Goal: Transaction & Acquisition: Book appointment/travel/reservation

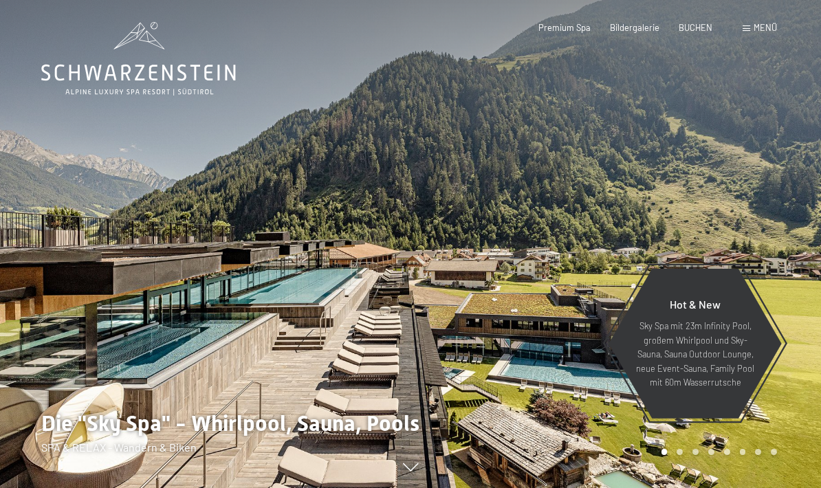
click at [696, 32] on div "Premium Spa Bildergalerie BUCHEN" at bounding box center [615, 28] width 232 height 12
click at [691, 30] on span "BUCHEN" at bounding box center [696, 27] width 34 height 11
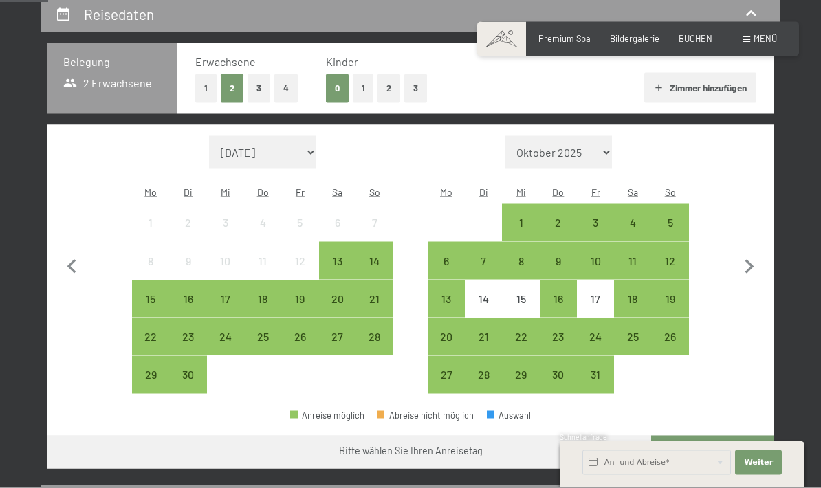
scroll to position [270, 0]
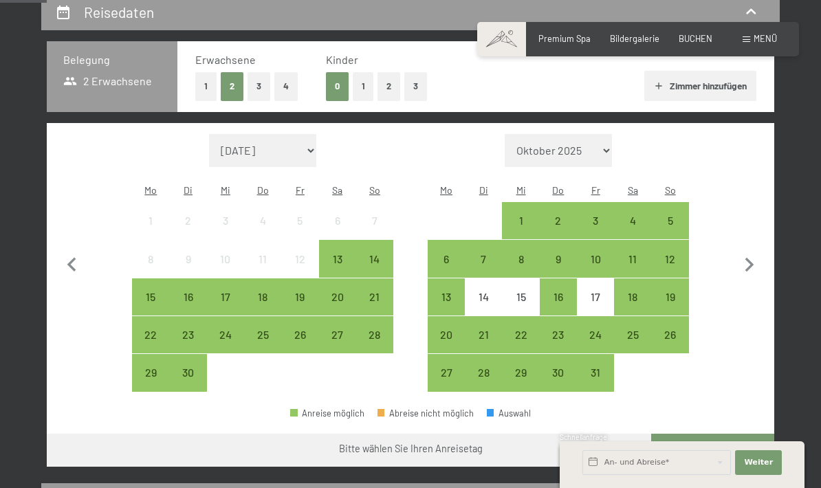
click at [754, 257] on icon "button" at bounding box center [749, 265] width 29 height 29
select select "[DATE]"
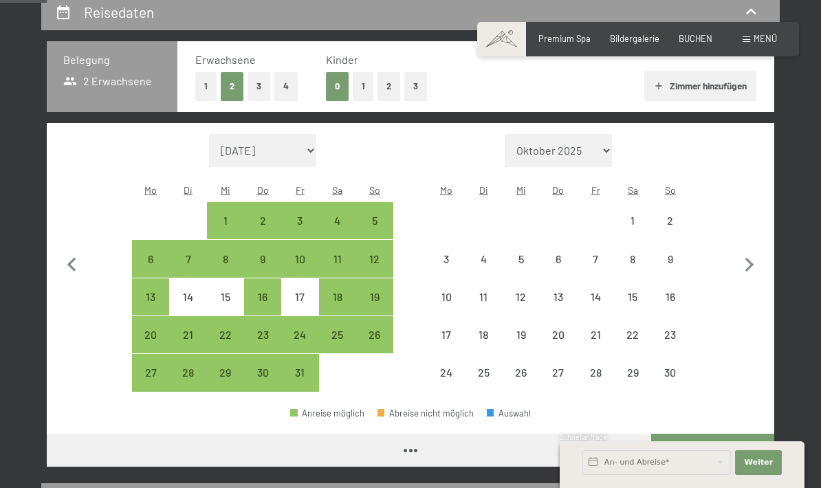
click at [752, 258] on icon "button" at bounding box center [749, 265] width 29 height 29
select select "[DATE]"
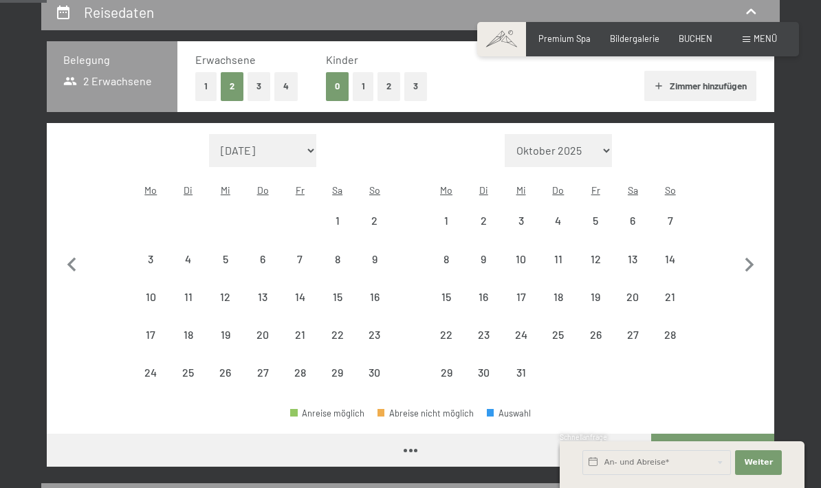
click at [746, 260] on icon "button" at bounding box center [749, 265] width 29 height 29
select select "[DATE]"
click at [745, 260] on icon "button" at bounding box center [749, 265] width 29 height 29
select select "[DATE]"
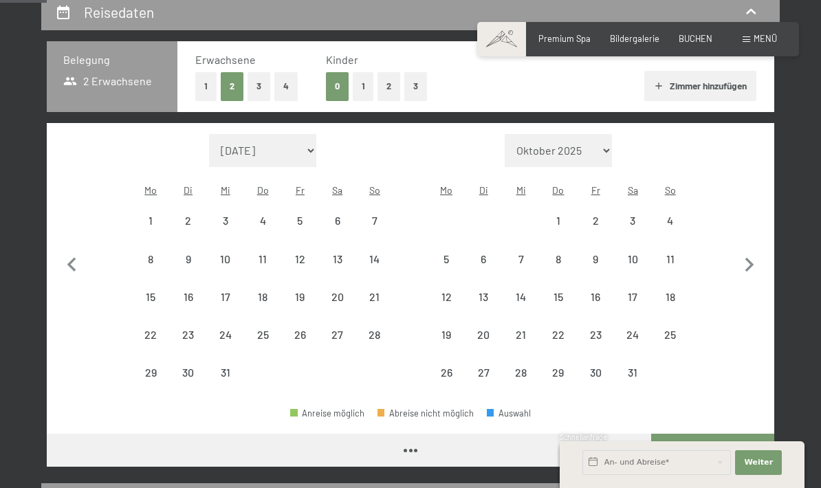
select select "2026-02-01"
select select "2026-01-01"
select select "2026-02-01"
click at [743, 258] on icon "button" at bounding box center [749, 265] width 29 height 29
select select "2026-02-01"
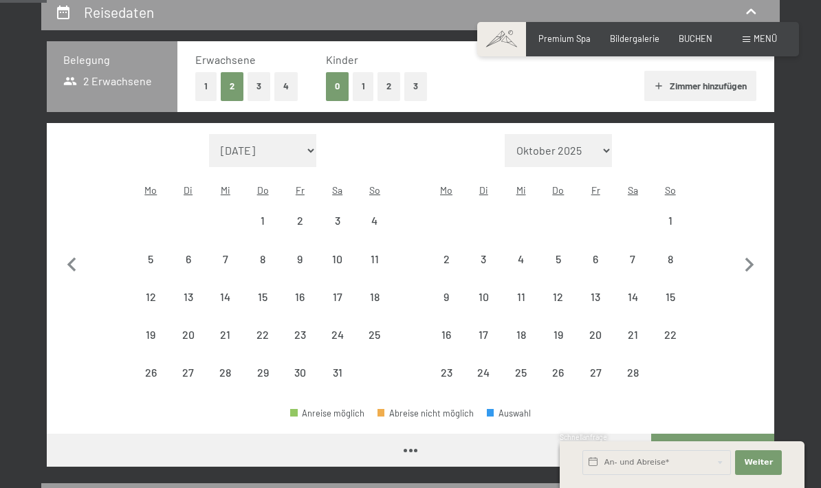
select select "2026-03-01"
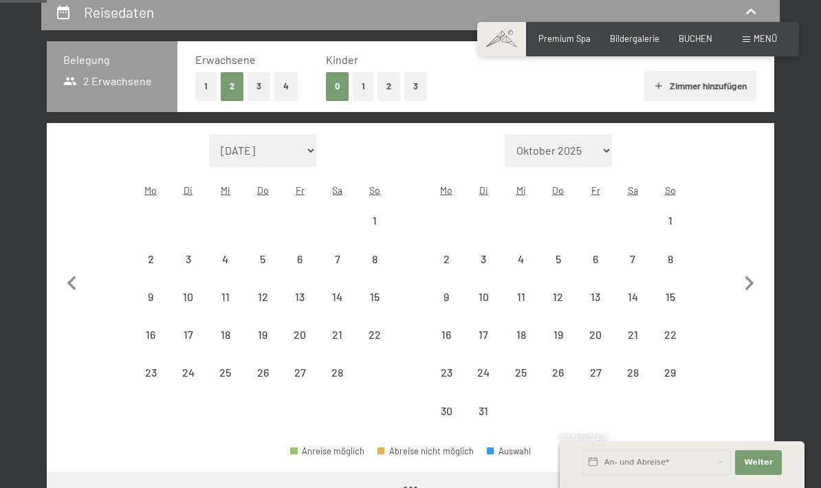
click at [743, 257] on button "button" at bounding box center [749, 282] width 29 height 296
select select "2026-03-01"
select select "2026-04-01"
select select "2026-03-01"
select select "2026-04-01"
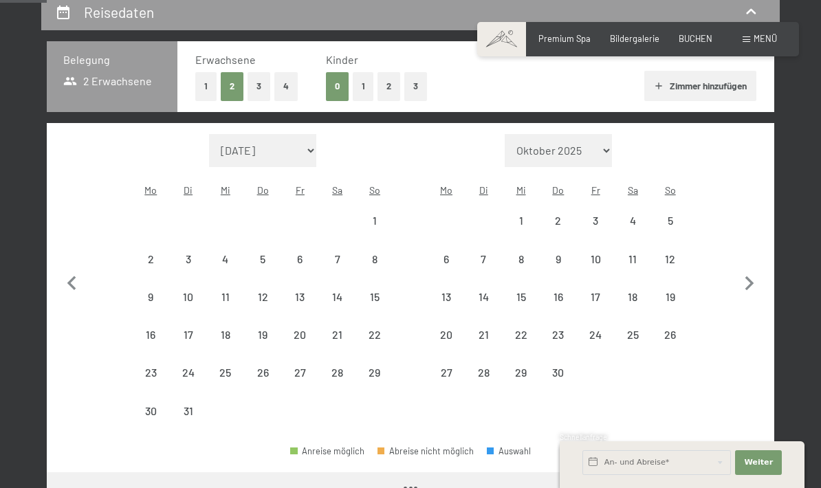
select select "2026-03-01"
select select "2026-04-01"
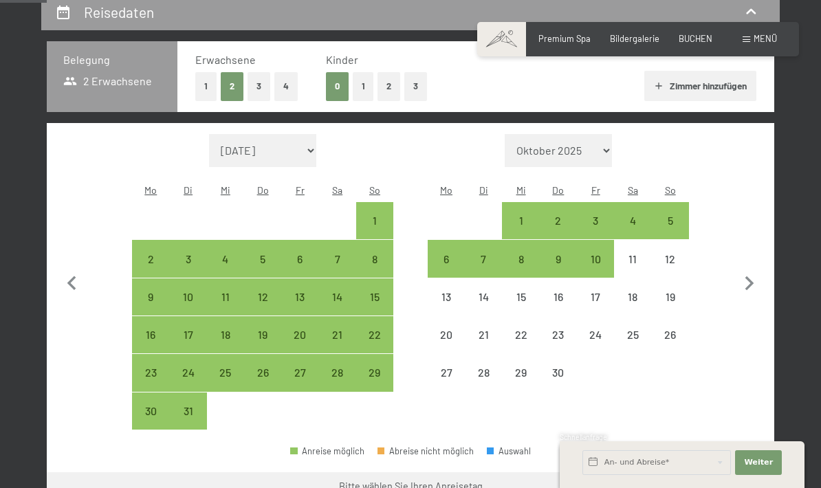
click at [632, 215] on div "4" at bounding box center [632, 232] width 34 height 34
select select "2026-03-01"
select select "2026-04-01"
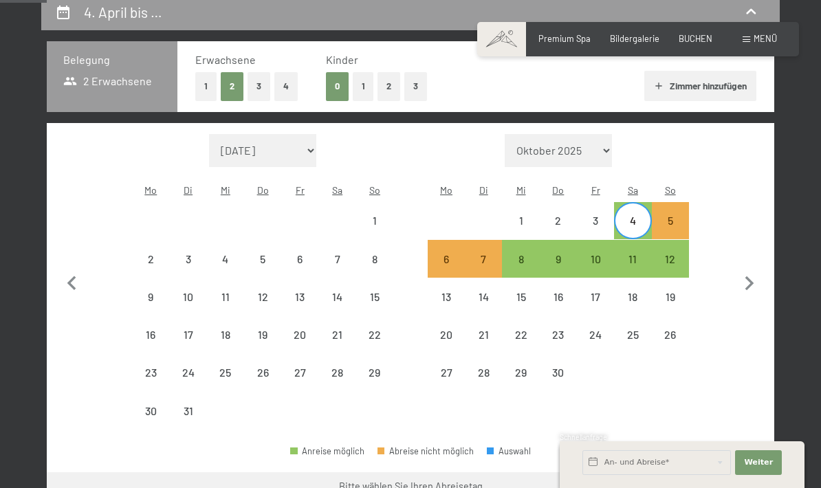
click at [637, 254] on div "11" at bounding box center [632, 271] width 34 height 34
select select "2026-03-01"
select select "2026-04-01"
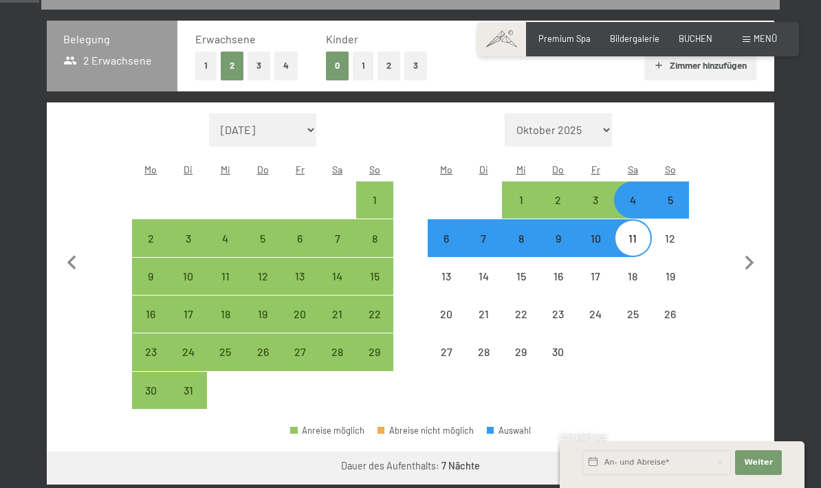
click at [729, 452] on button "Weiter zu „Zimmer“" at bounding box center [712, 468] width 123 height 33
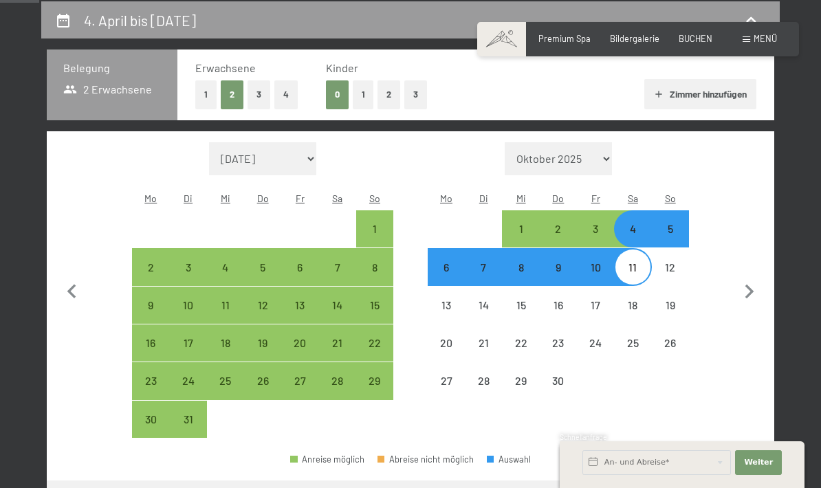
select select "2026-03-01"
select select "2026-04-01"
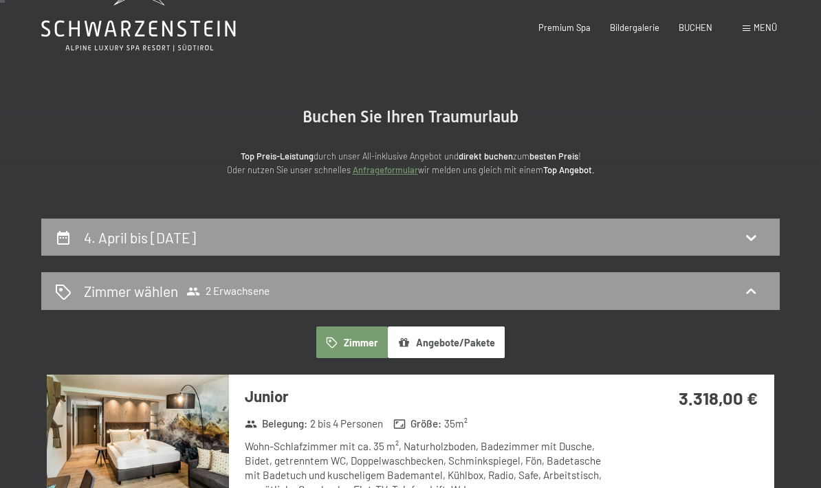
scroll to position [0, 0]
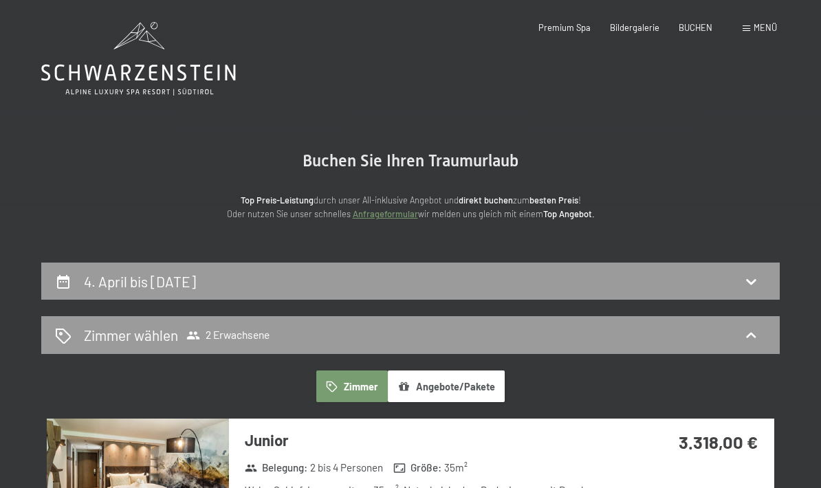
click at [740, 293] on div "4. April bis 11. April 2026" at bounding box center [410, 282] width 738 height 38
select select "2026-03-01"
select select "2026-04-01"
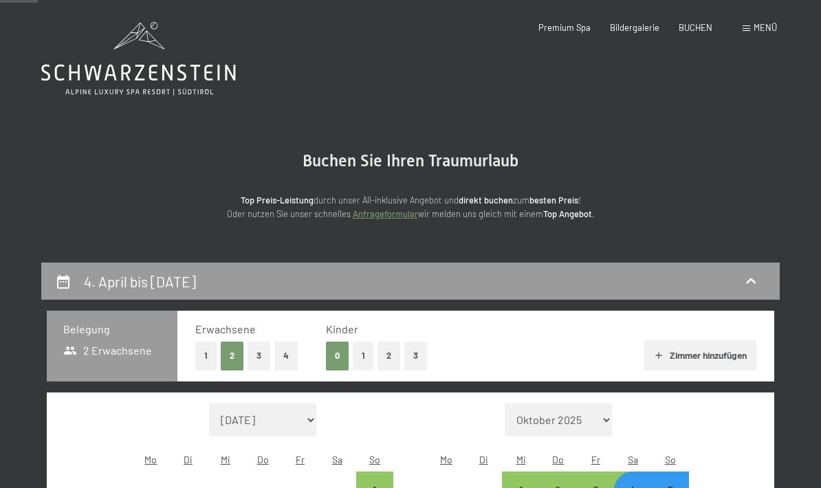
scroll to position [261, 0]
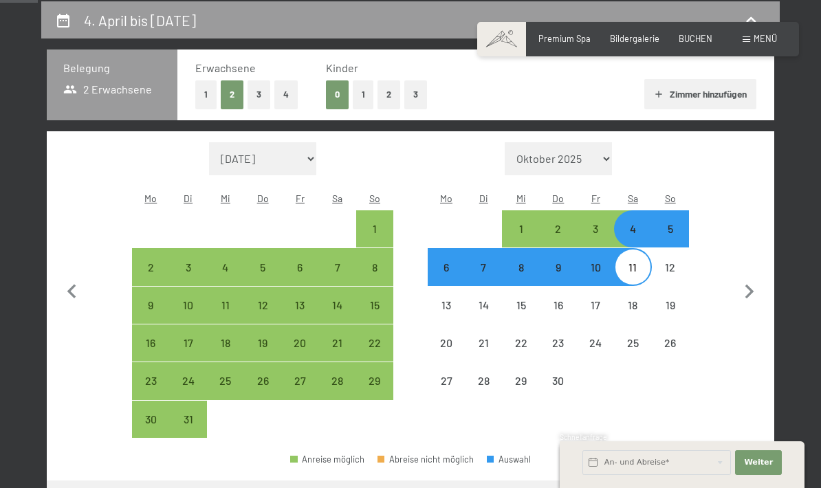
click at [675, 223] on div "5" at bounding box center [670, 240] width 34 height 34
select select "2026-03-01"
select select "2026-04-01"
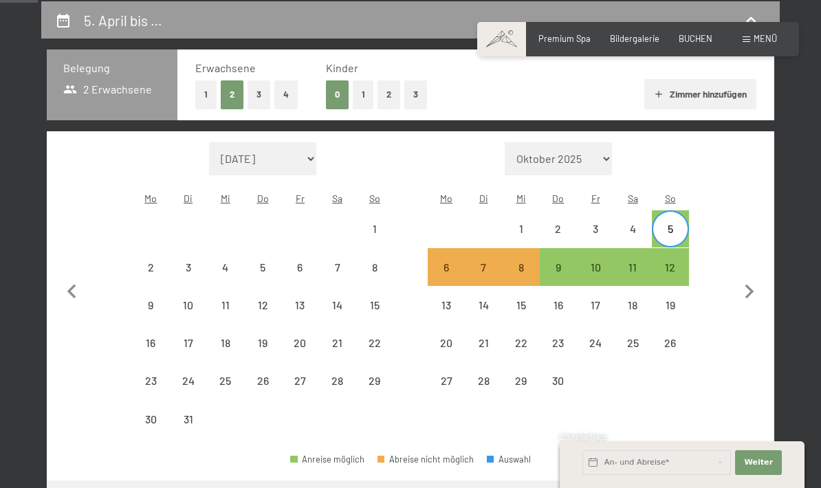
click at [681, 262] on div "12" at bounding box center [670, 279] width 34 height 34
select select "2026-03-01"
select select "2026-04-01"
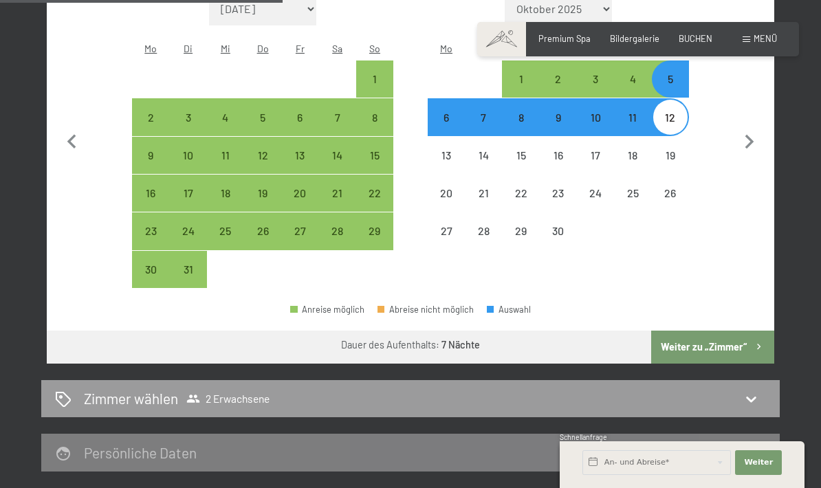
click at [721, 340] on button "Weiter zu „Zimmer“" at bounding box center [712, 347] width 123 height 33
select select "2026-03-01"
select select "2026-04-01"
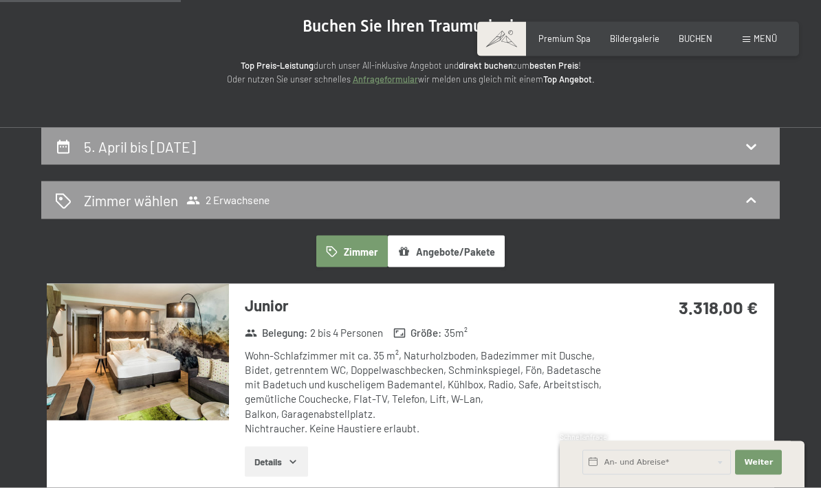
scroll to position [0, 0]
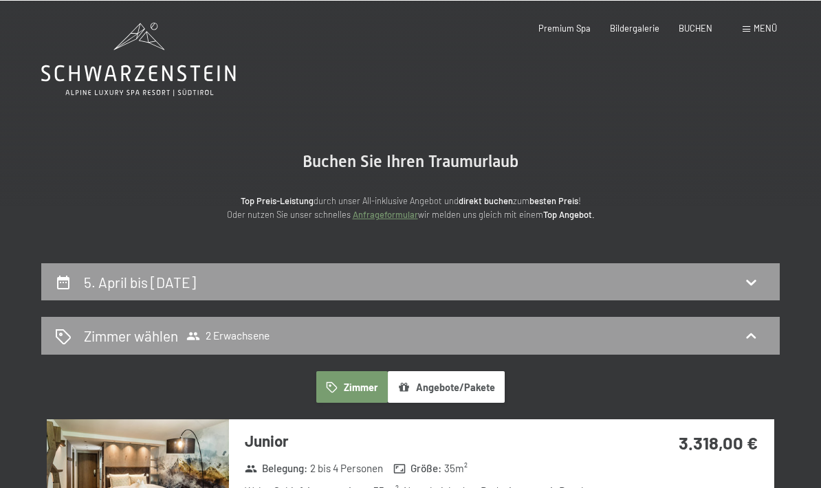
click at [751, 342] on icon at bounding box center [751, 335] width 17 height 17
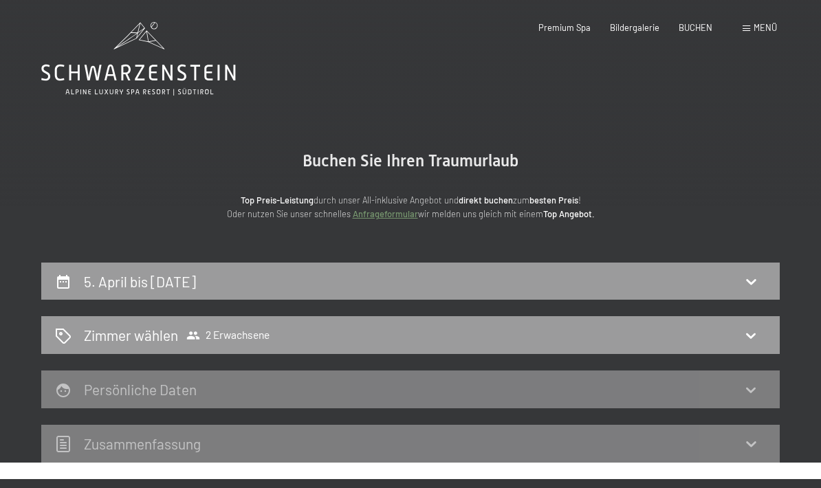
click at [754, 338] on icon at bounding box center [751, 335] width 17 height 17
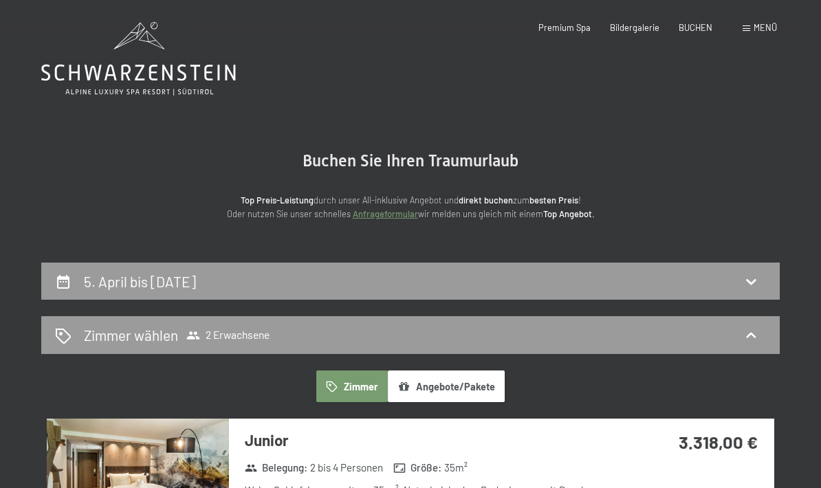
click at [755, 285] on icon at bounding box center [751, 281] width 17 height 17
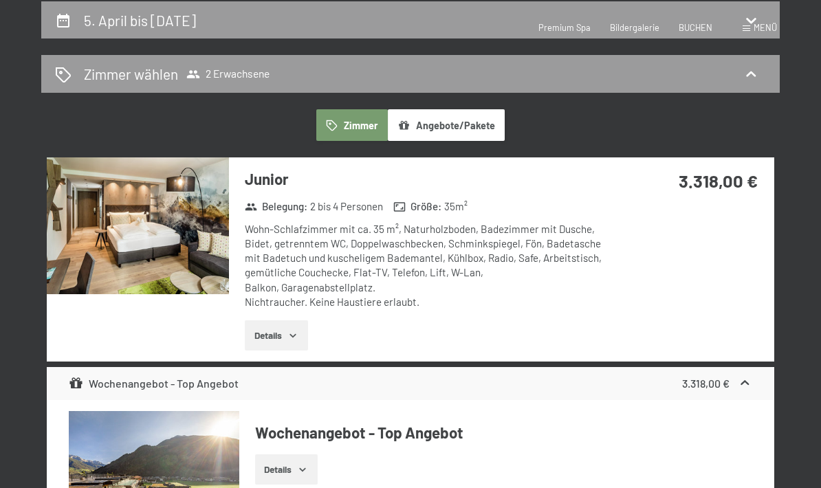
select select "2026-03-01"
select select "2026-04-01"
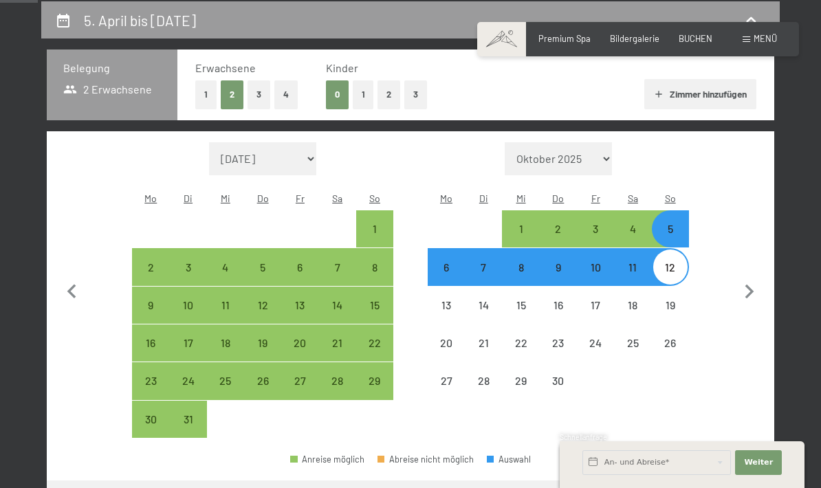
click at [204, 91] on button "1" at bounding box center [205, 94] width 21 height 28
select select "2026-03-01"
select select "2026-04-01"
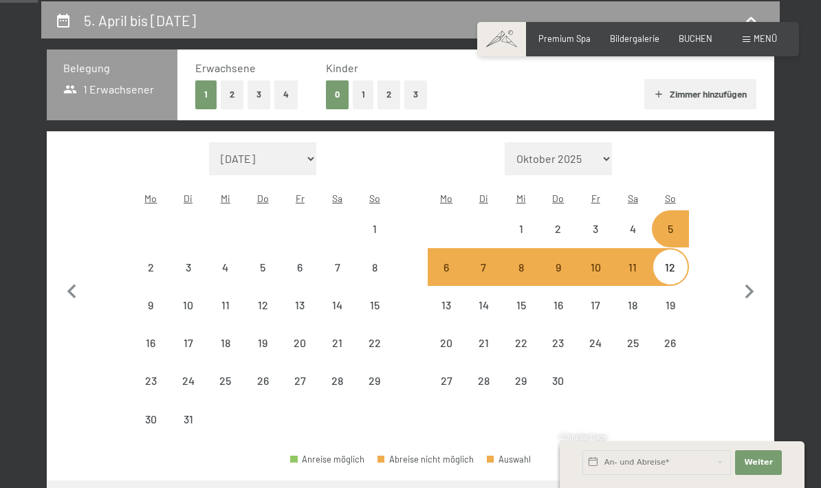
select select "2026-03-01"
select select "2026-04-01"
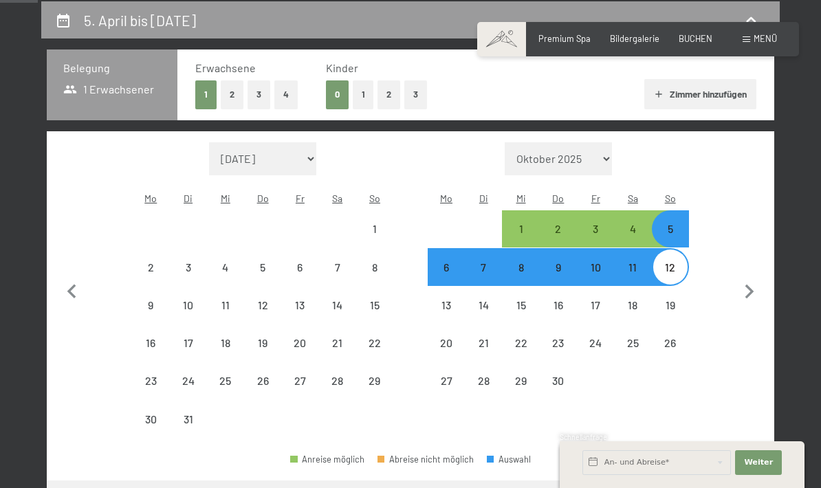
select select "2026-03-01"
select select "2026-04-01"
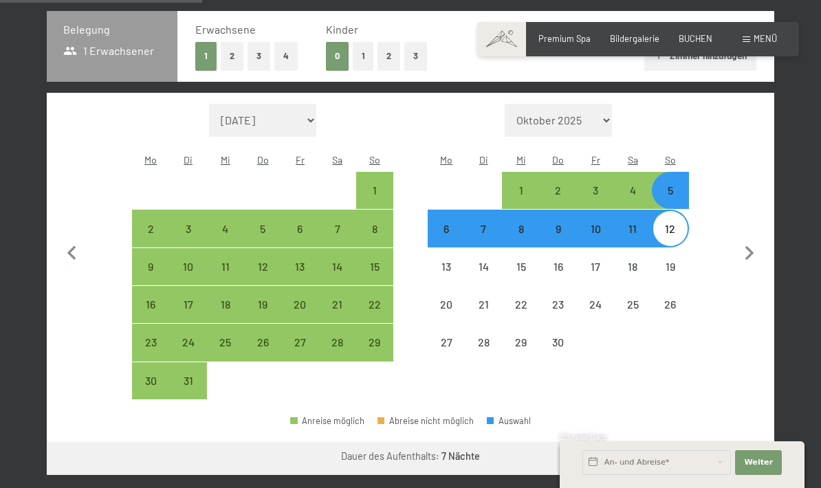
click at [739, 446] on button "Weiter zu „Zimmer“" at bounding box center [712, 458] width 123 height 33
select select "2026-03-01"
select select "2026-04-01"
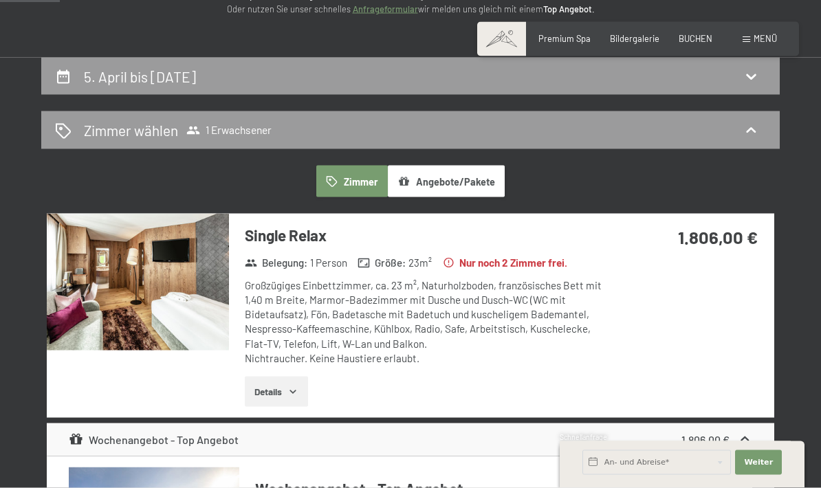
scroll to position [190, 0]
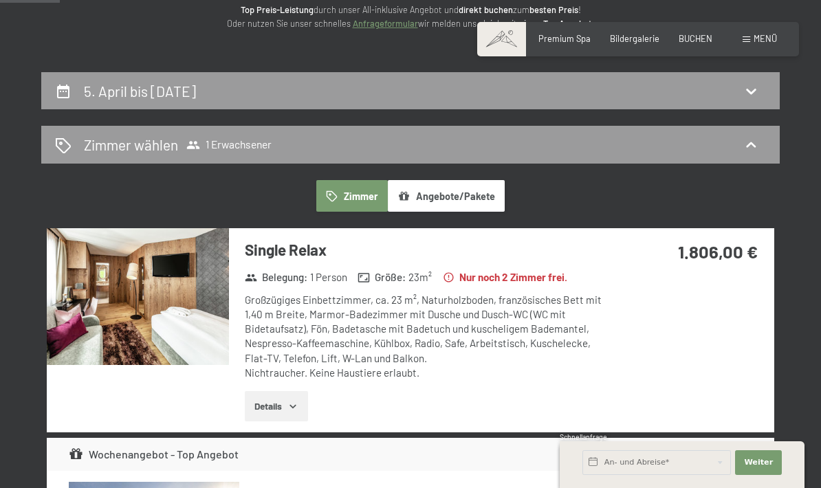
click at [762, 81] on div "5. April bis 12. April 2026" at bounding box center [410, 91] width 711 height 20
select select "2026-03-01"
select select "2026-04-01"
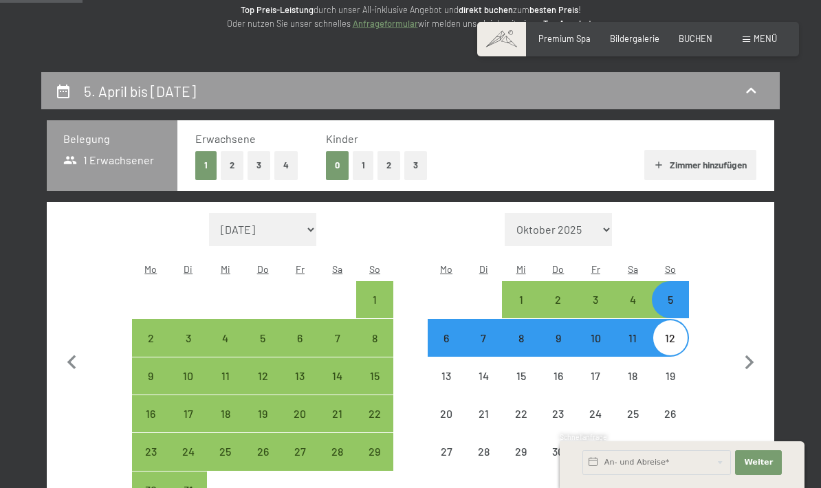
scroll to position [261, 0]
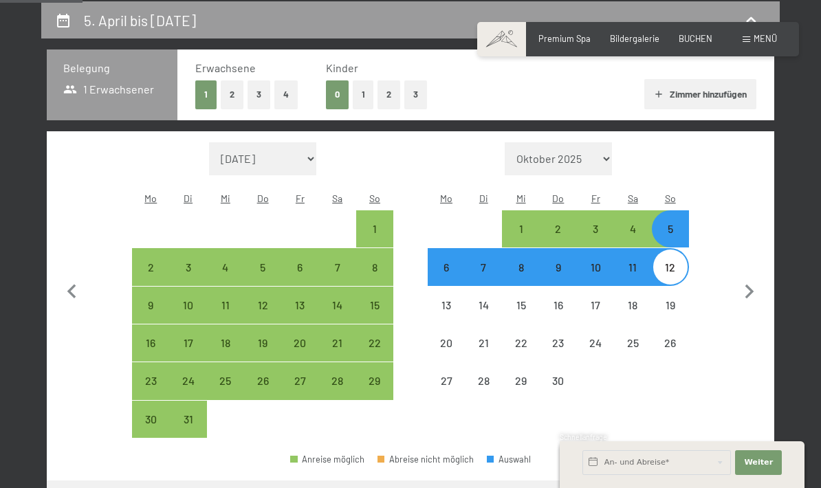
click at [262, 92] on button "3" at bounding box center [259, 94] width 23 height 28
select select "2026-03-01"
select select "2026-04-01"
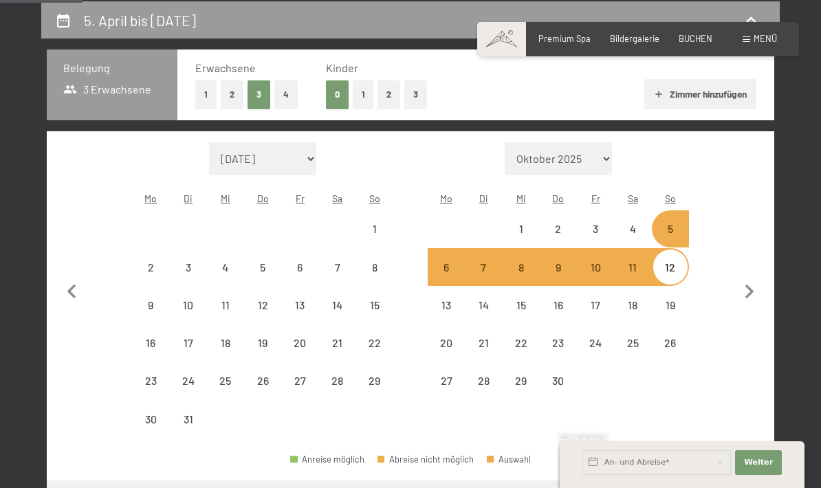
select select "2026-03-01"
select select "2026-04-01"
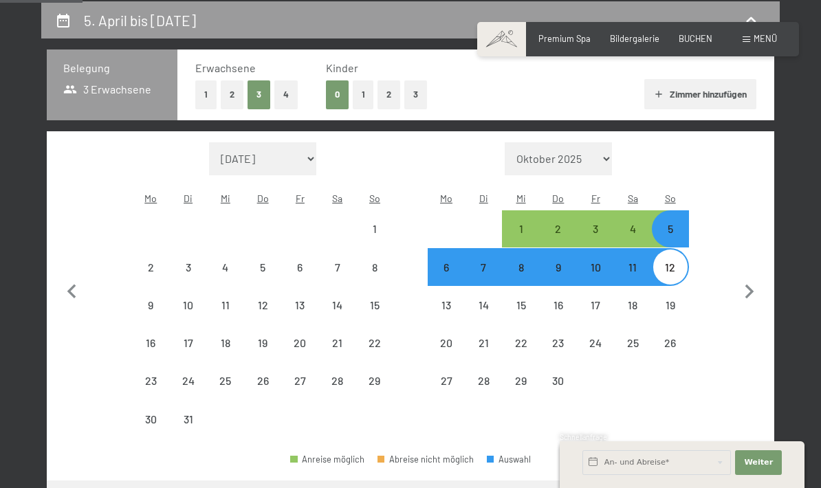
select select "2026-03-01"
select select "2026-04-01"
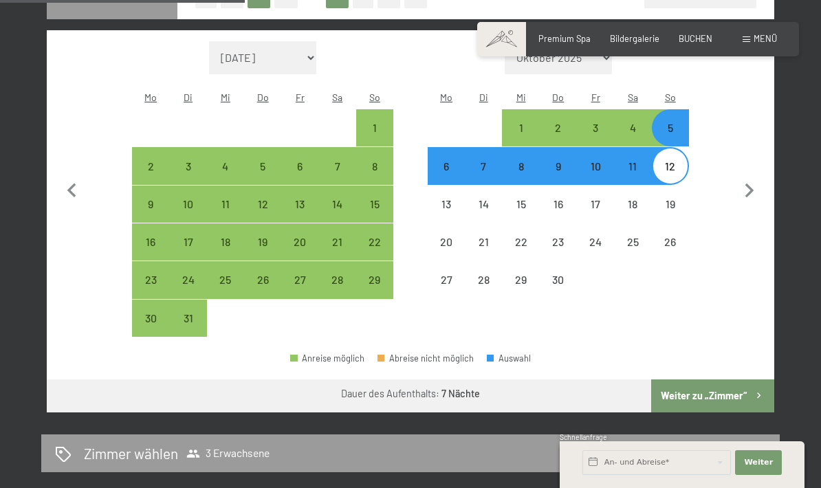
click at [728, 380] on button "Weiter zu „Zimmer“" at bounding box center [712, 396] width 123 height 33
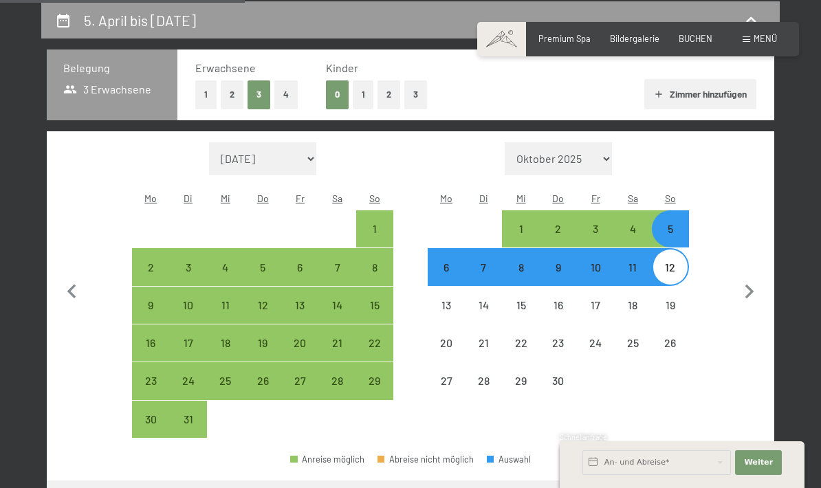
select select "2026-03-01"
select select "2026-04-01"
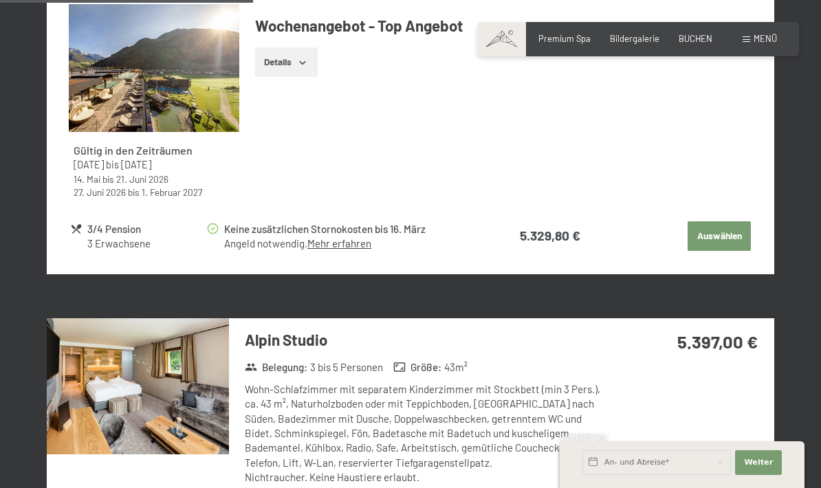
scroll to position [1935, 0]
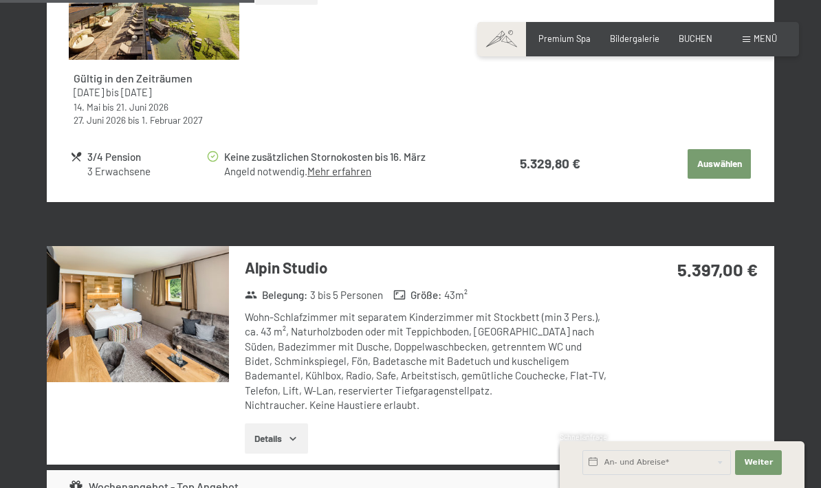
click at [262, 428] on button "Details" at bounding box center [276, 439] width 63 height 30
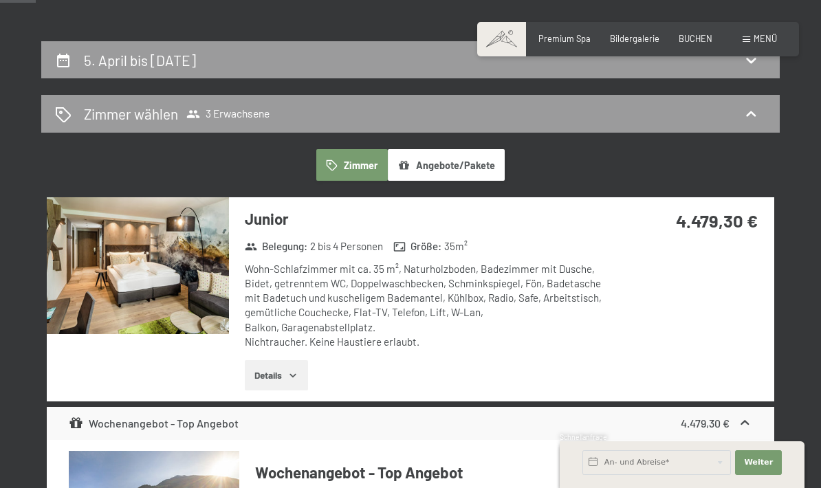
scroll to position [0, 0]
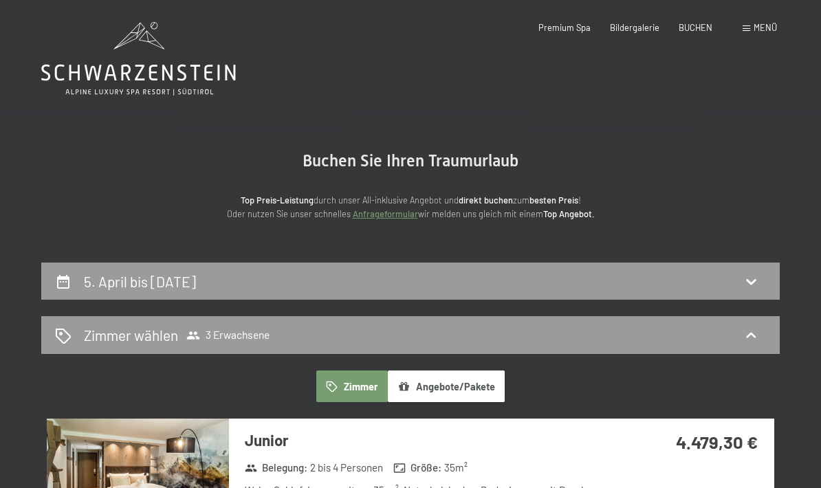
click at [98, 77] on icon at bounding box center [138, 73] width 195 height 17
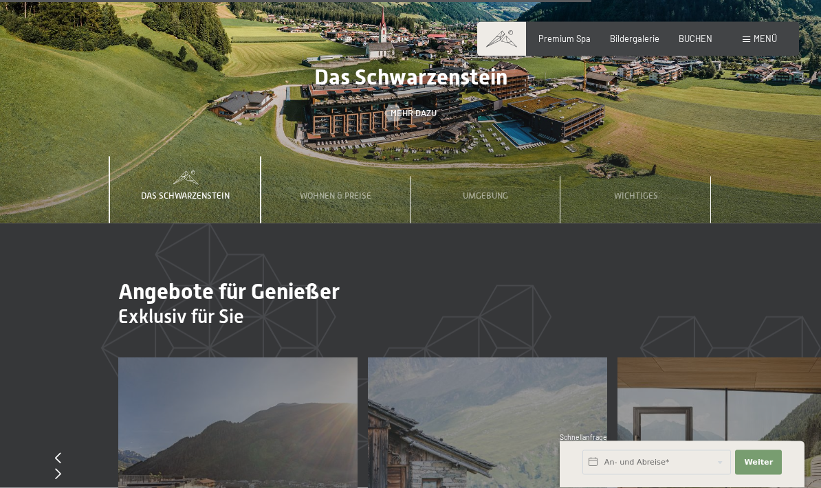
scroll to position [3570, 0]
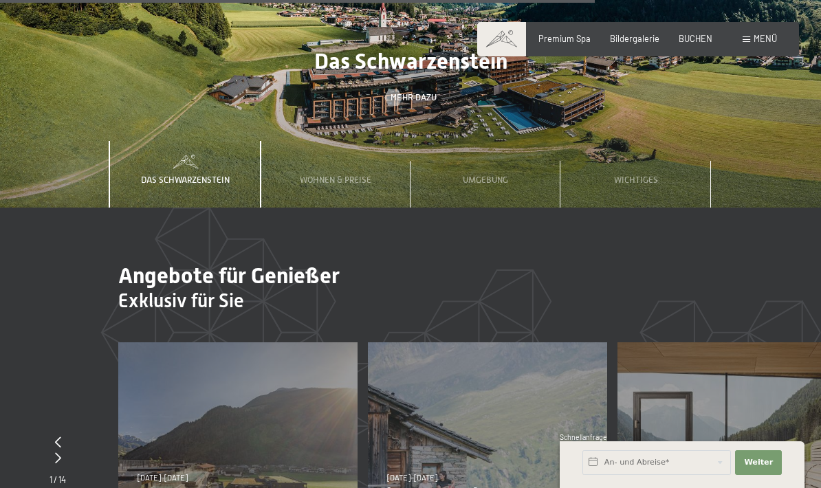
click at [315, 175] on span "Wohnen & Preise" at bounding box center [336, 180] width 72 height 10
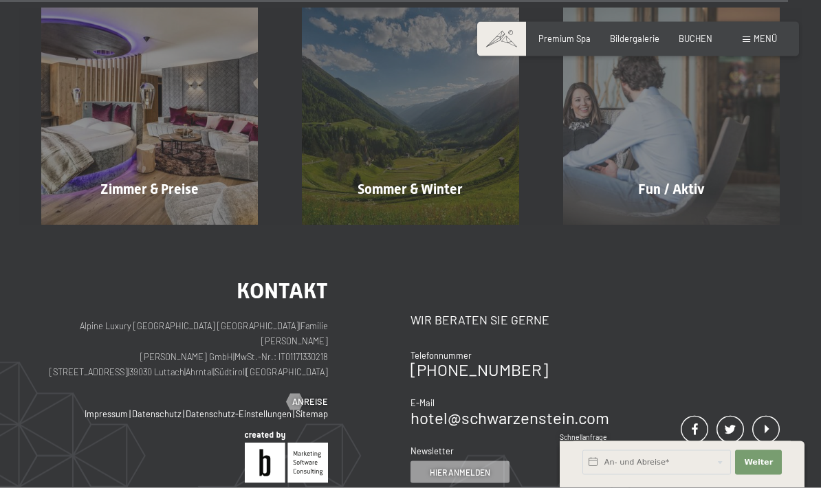
scroll to position [4792, 0]
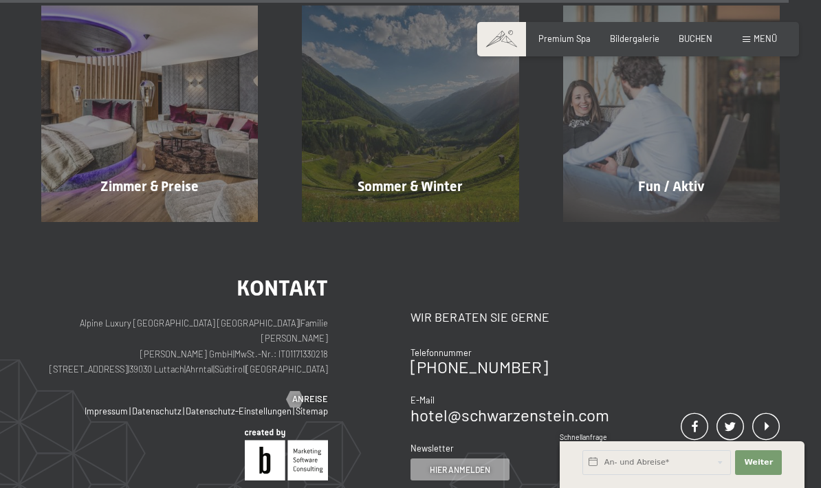
click at [106, 177] on div "Zimmer & Preise Mehr erfahren" at bounding box center [149, 114] width 261 height 217
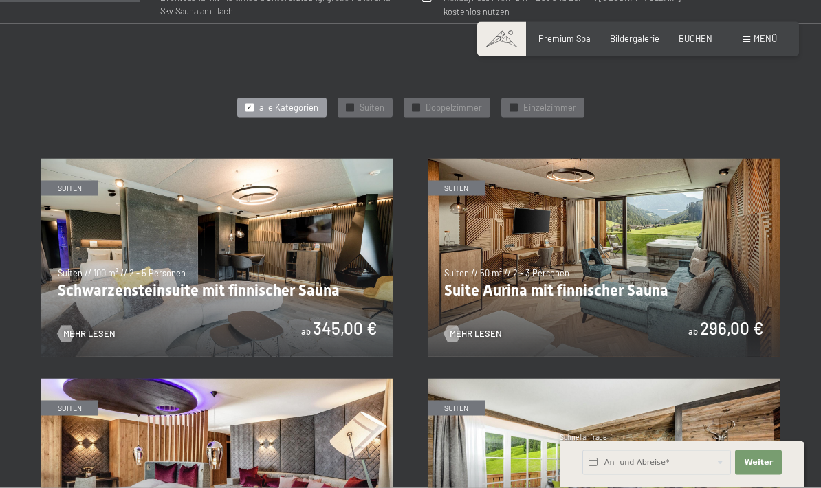
scroll to position [574, 0]
click at [472, 102] on span "Doppelzimmer" at bounding box center [454, 107] width 56 height 12
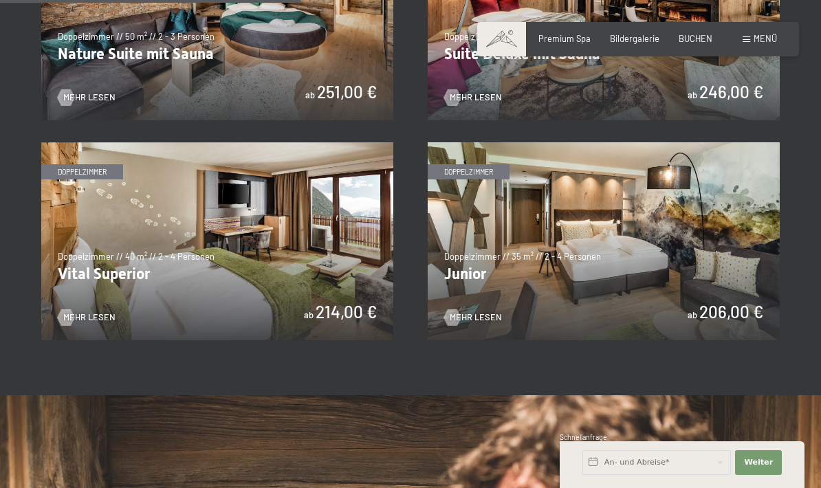
scroll to position [812, 0]
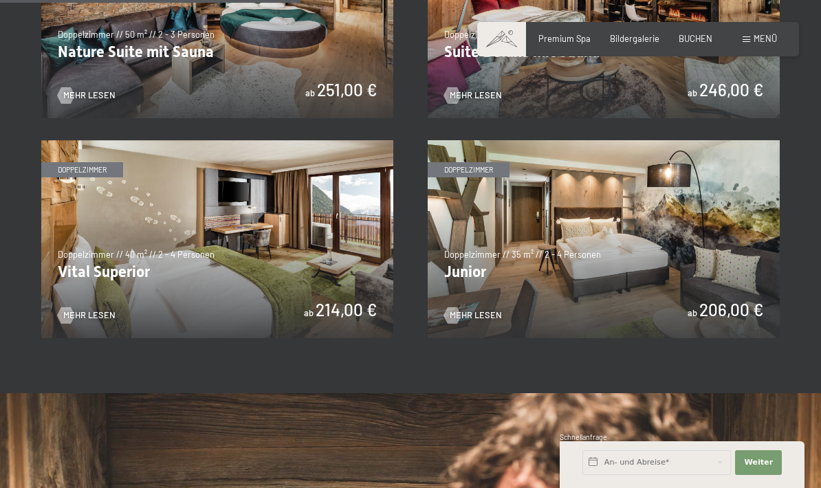
click at [660, 287] on img at bounding box center [604, 239] width 352 height 198
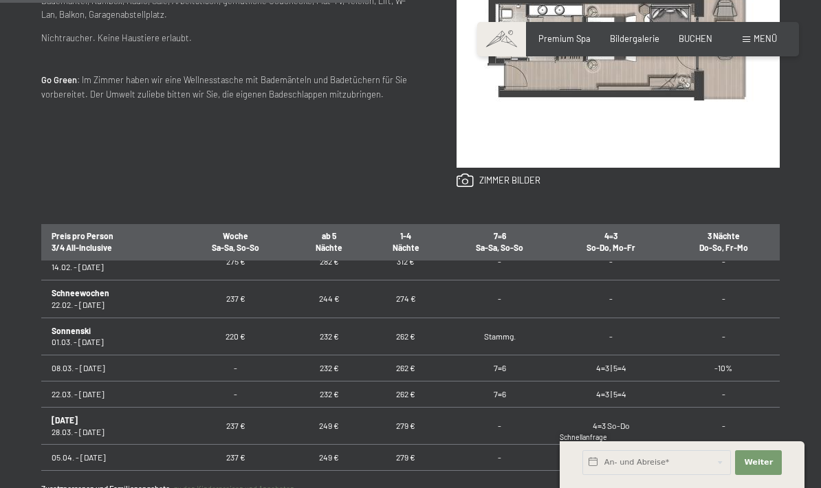
scroll to position [522, 0]
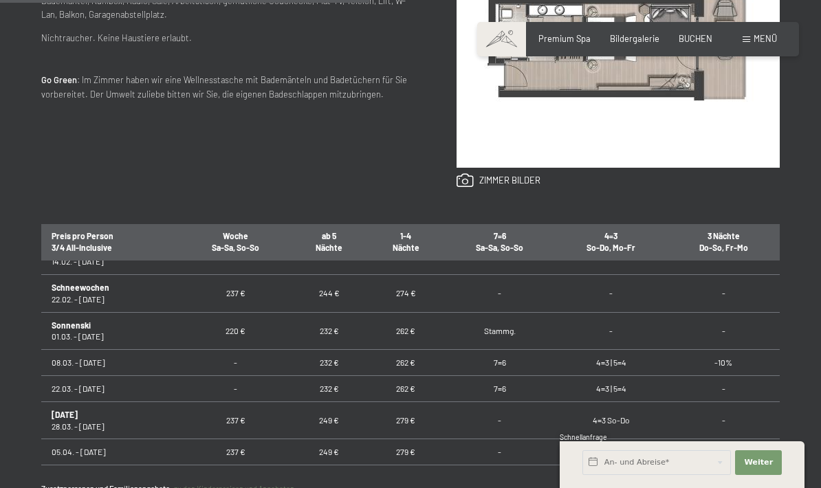
click at [626, 439] on td "4=3 Mo-Fr" at bounding box center [611, 452] width 113 height 26
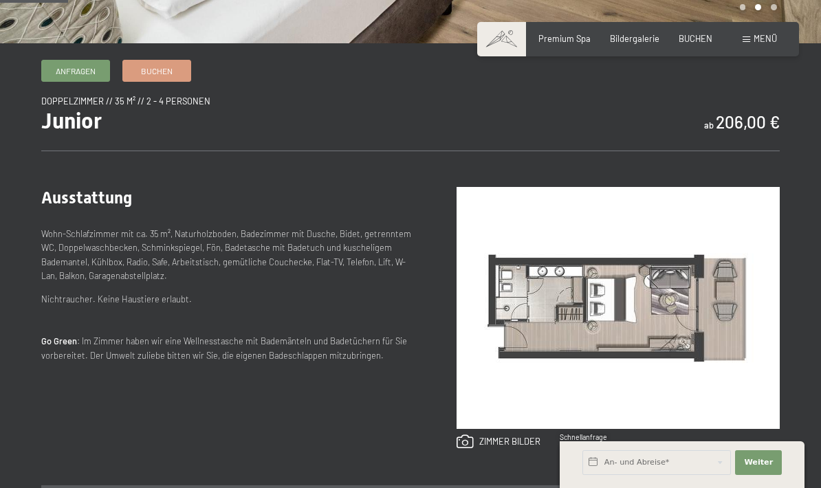
scroll to position [0, 0]
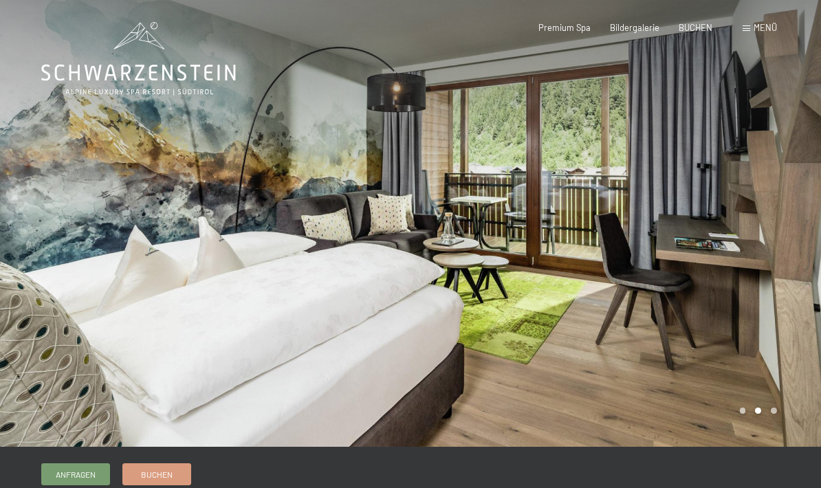
click at [698, 28] on span "BUCHEN" at bounding box center [696, 27] width 34 height 11
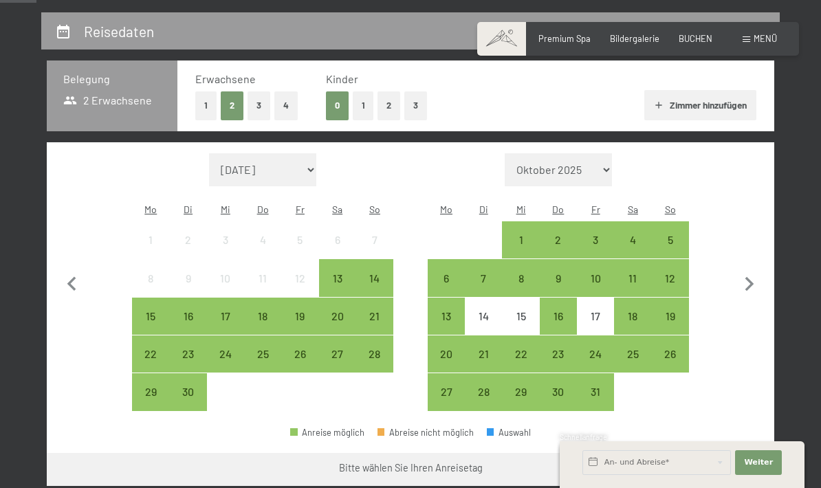
scroll to position [276, 0]
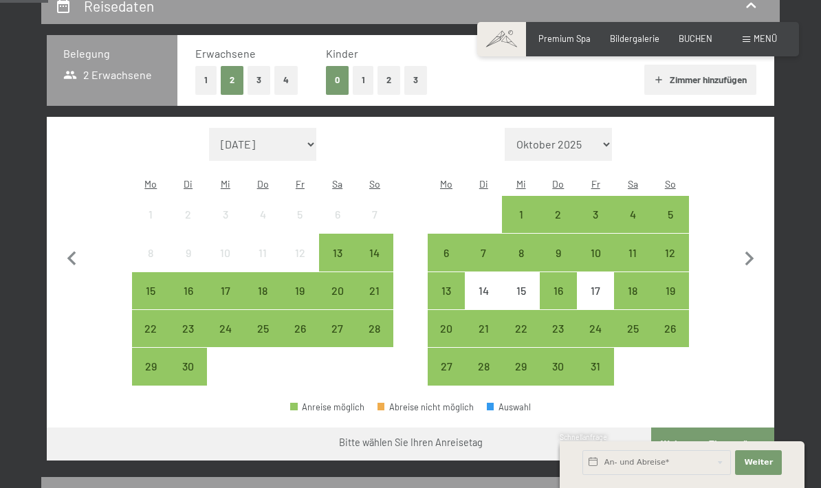
click at [751, 252] on icon "button" at bounding box center [749, 259] width 9 height 14
select select "[DATE]"
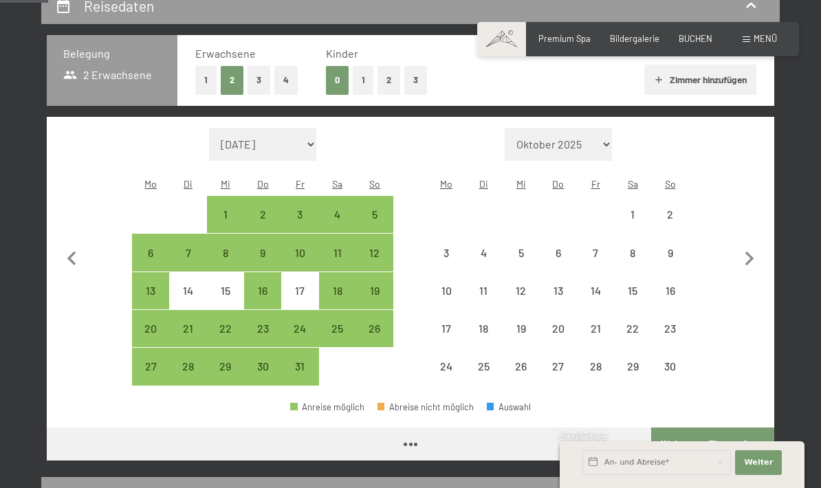
click at [751, 252] on icon "button" at bounding box center [749, 259] width 9 height 14
select select "2025-11-01"
select select "2025-12-01"
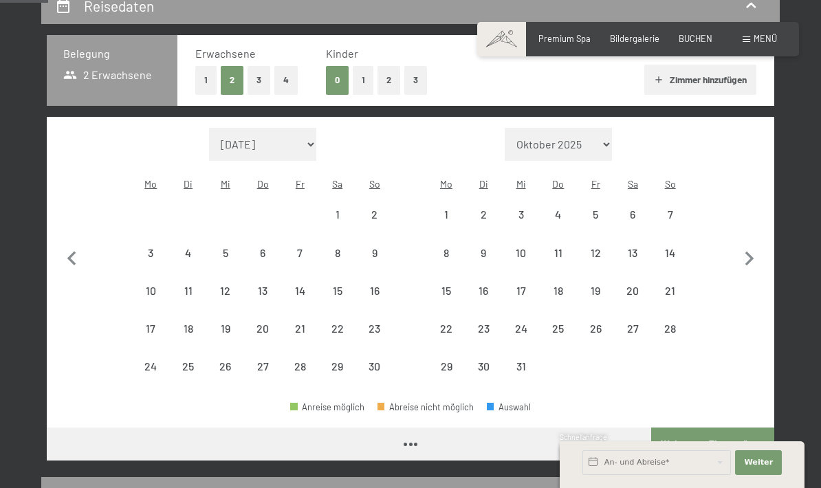
click at [750, 250] on icon "button" at bounding box center [749, 259] width 29 height 29
select select "2025-12-01"
select select "2026-01-01"
click at [751, 252] on icon "button" at bounding box center [749, 259] width 29 height 29
select select "2026-01-01"
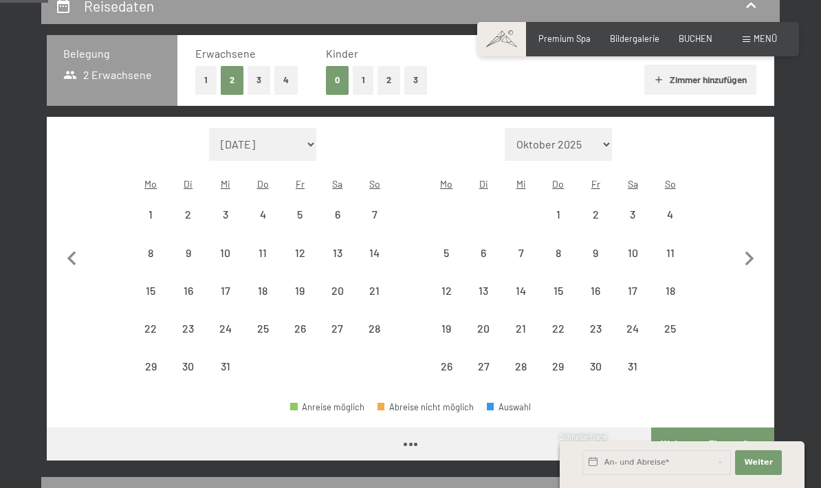
select select "2026-02-01"
click at [751, 252] on icon "button" at bounding box center [749, 259] width 9 height 14
select select "2026-02-01"
select select "2026-03-01"
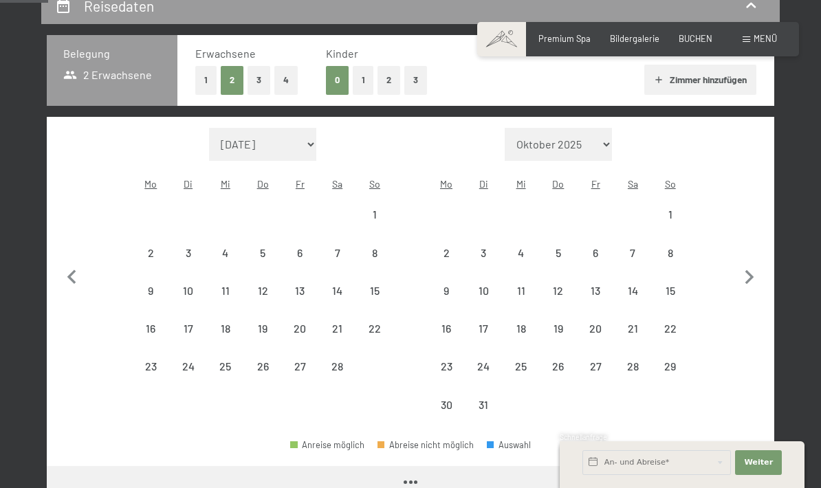
select select "2026-02-01"
select select "2026-03-01"
select select "2026-02-01"
select select "2026-03-01"
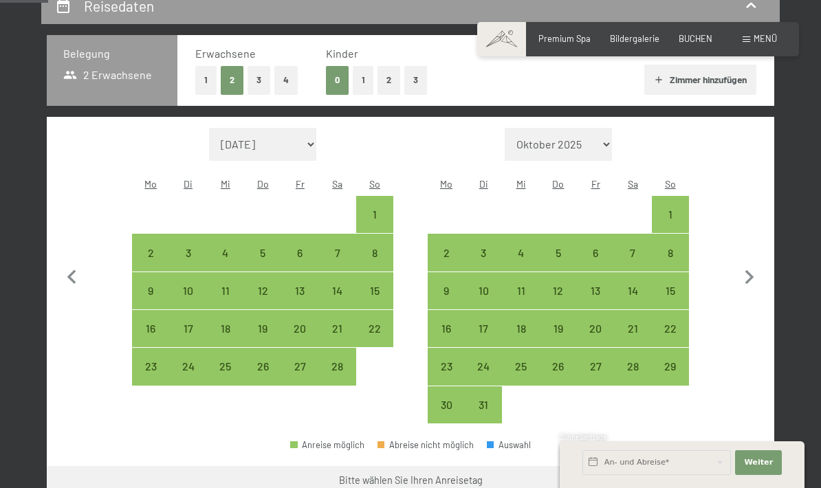
click at [749, 263] on icon "button" at bounding box center [749, 277] width 29 height 29
select select "2026-03-01"
select select "2026-04-01"
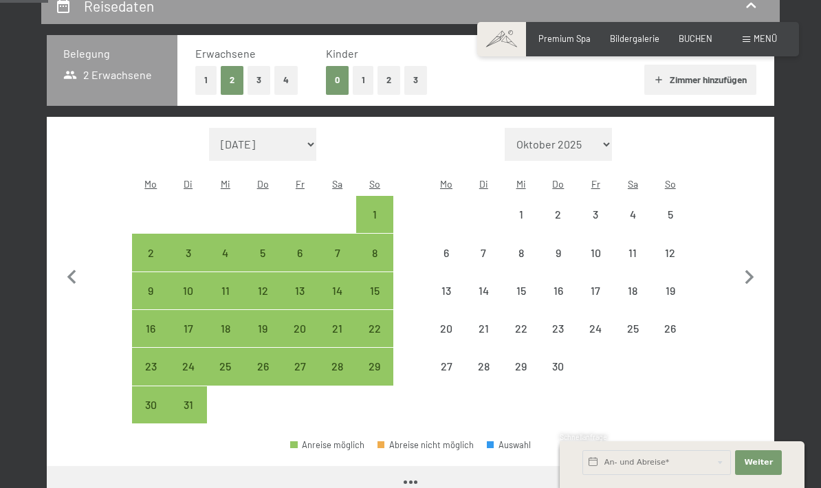
select select "2026-03-01"
select select "2026-04-01"
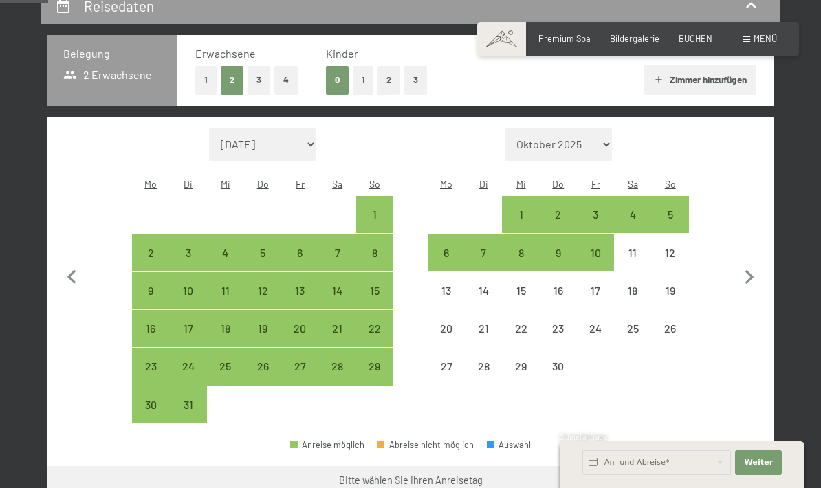
click at [450, 248] on div "6" at bounding box center [446, 265] width 34 height 34
select select "2026-03-01"
select select "2026-04-01"
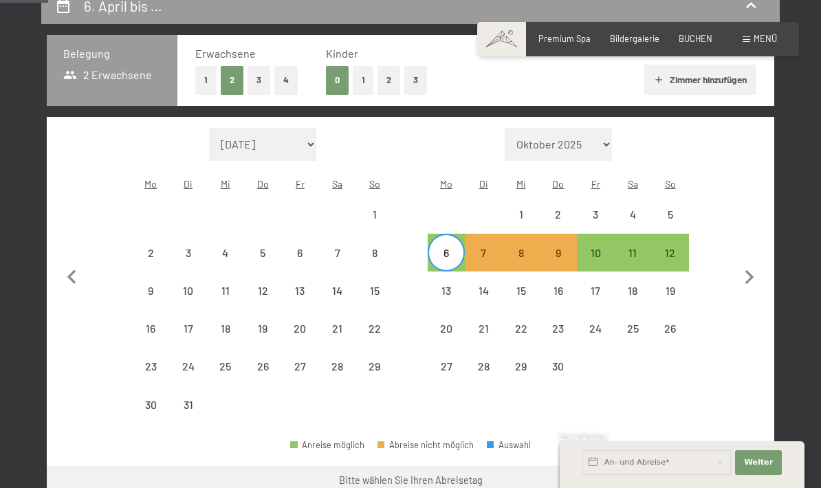
click at [599, 248] on div "10" at bounding box center [595, 265] width 34 height 34
select select "2026-03-01"
select select "2026-04-01"
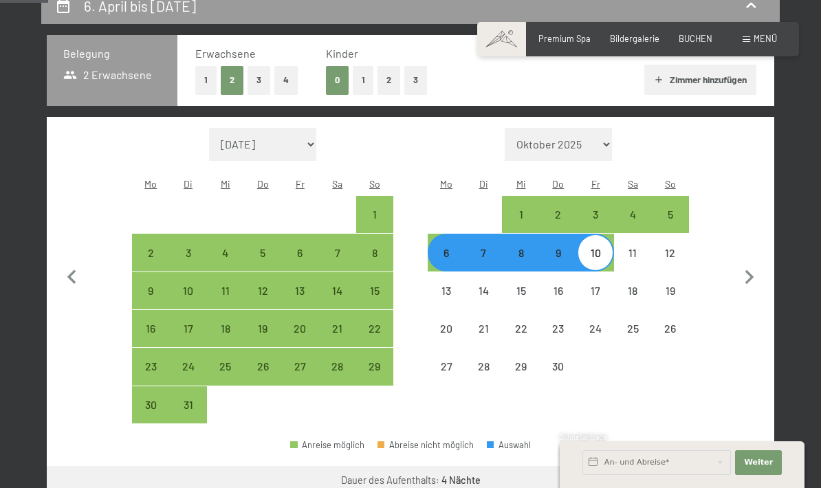
click at [735, 470] on button "Weiter zu „Zimmer“" at bounding box center [712, 482] width 123 height 33
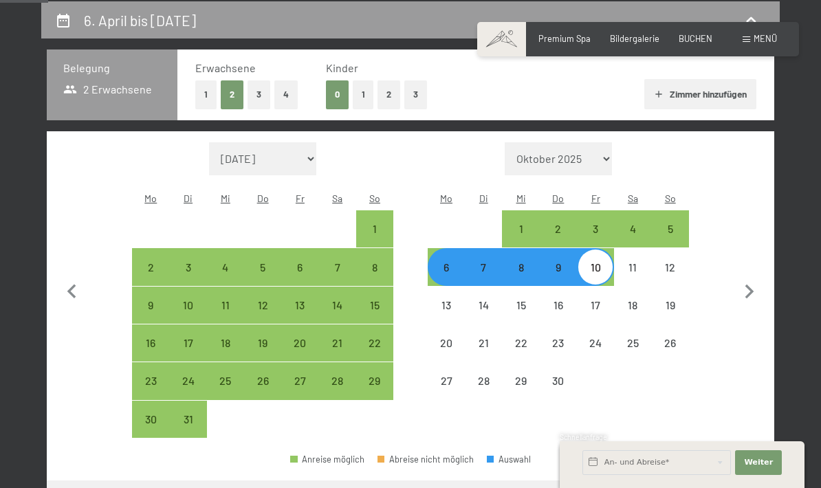
select select "2026-03-01"
select select "2026-04-01"
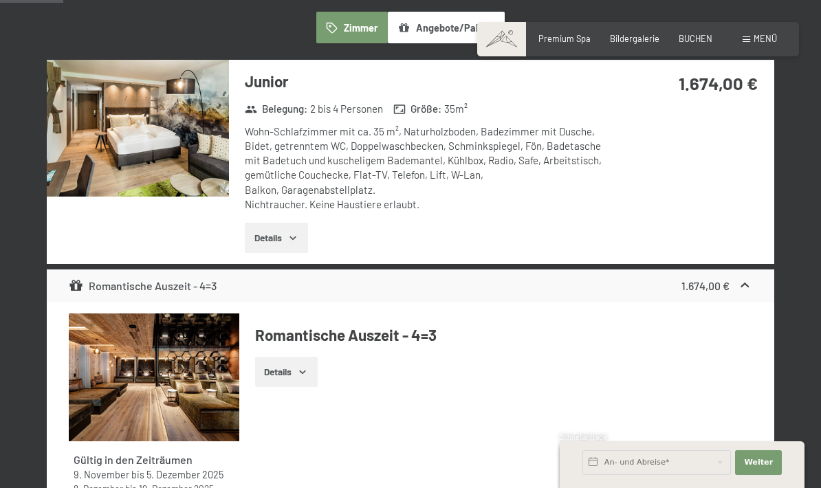
scroll to position [186, 0]
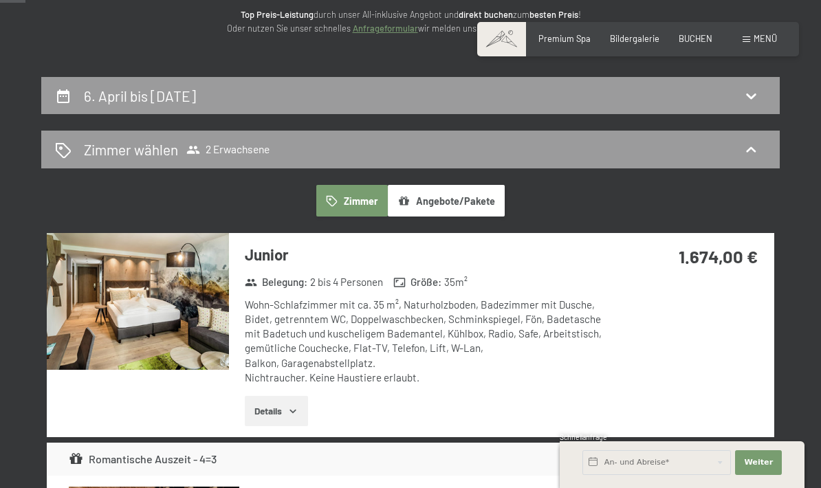
click at [97, 95] on h2 "6. April bis 10. April 2026" at bounding box center [140, 95] width 112 height 17
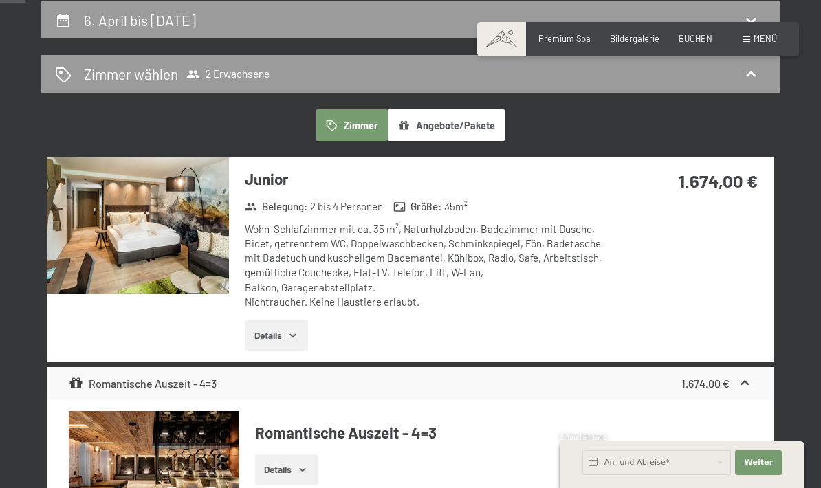
select select "2026-03-01"
select select "2026-04-01"
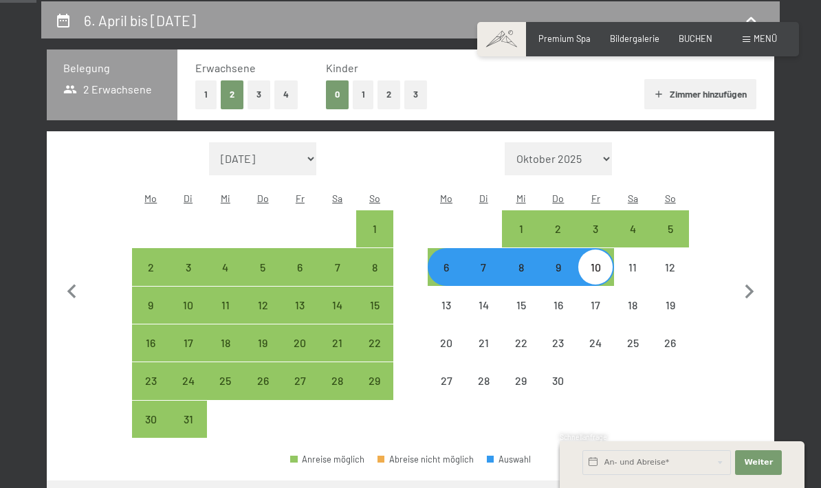
click at [259, 102] on button "3" at bounding box center [259, 94] width 23 height 28
select select "2026-03-01"
select select "2026-04-01"
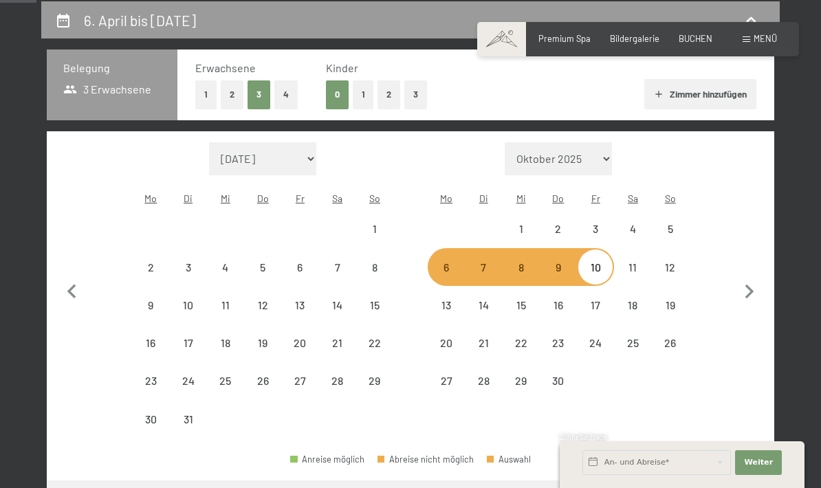
select select "2026-03-01"
select select "2026-04-01"
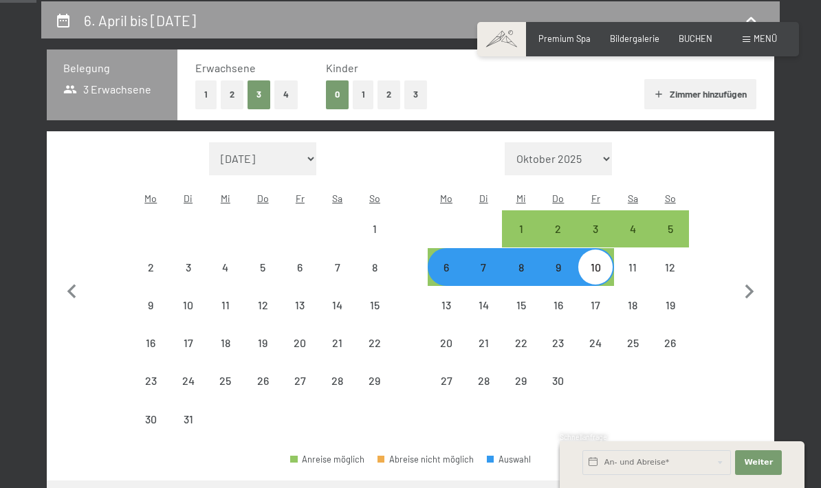
select select "2026-03-01"
select select "2026-04-01"
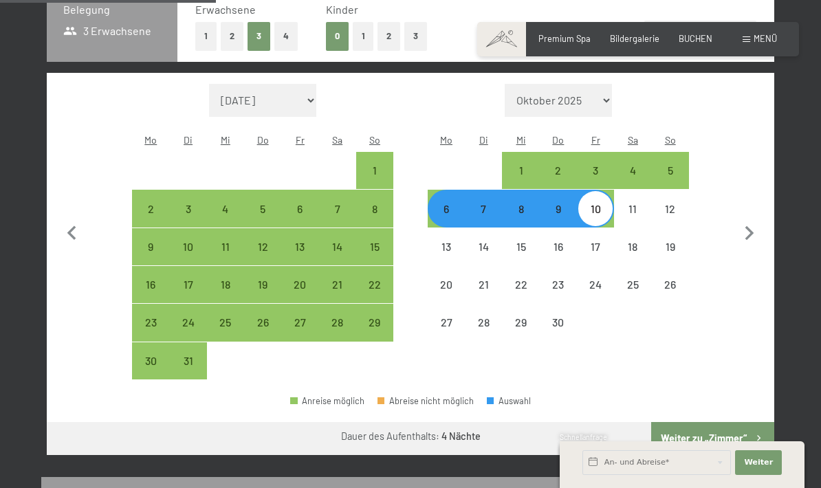
click at [736, 429] on button "Weiter zu „Zimmer“" at bounding box center [712, 438] width 123 height 33
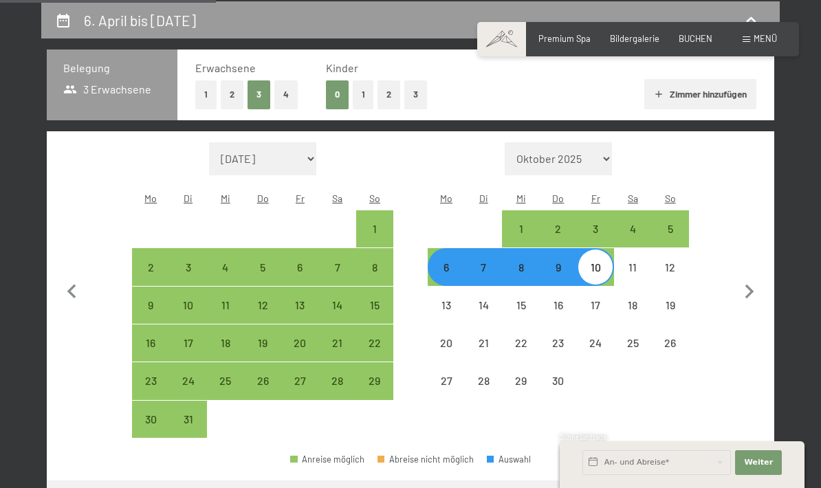
select select "2026-03-01"
select select "2026-04-01"
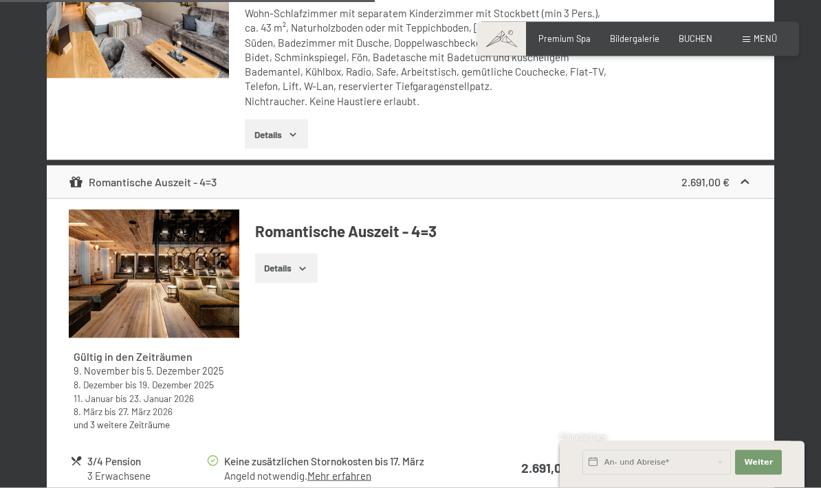
scroll to position [2956, 0]
click at [276, 259] on button "Details" at bounding box center [286, 268] width 63 height 30
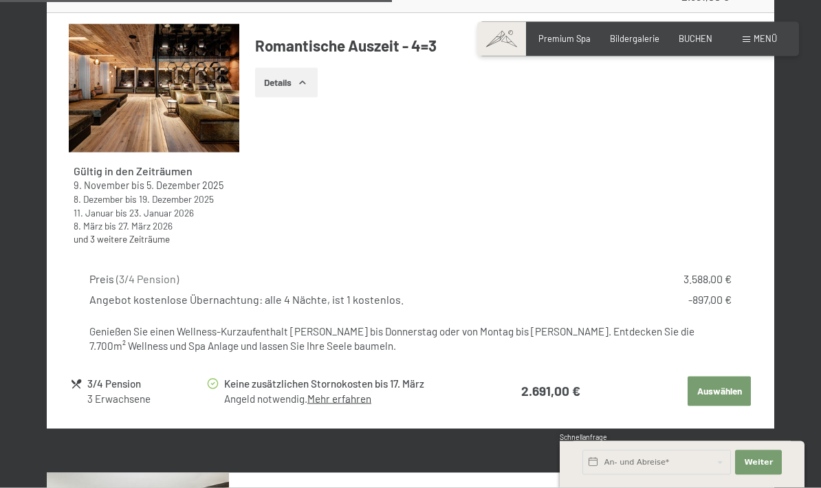
scroll to position [3143, 0]
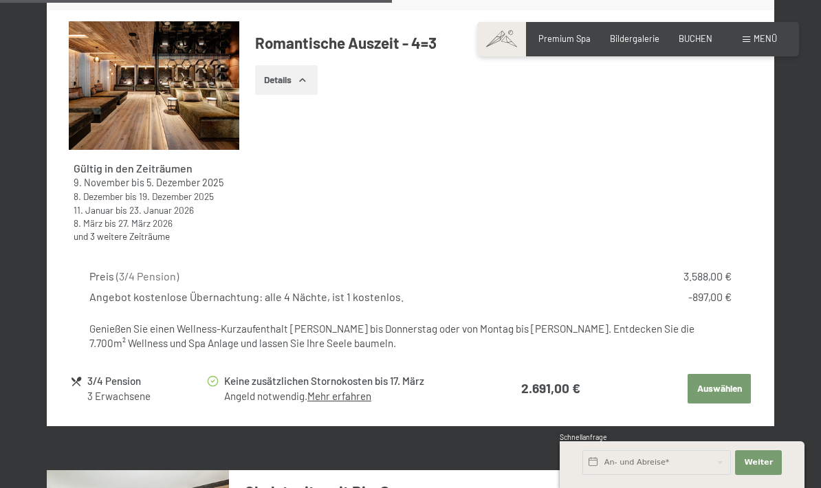
click at [734, 374] on button "Auswählen" at bounding box center [719, 389] width 63 height 30
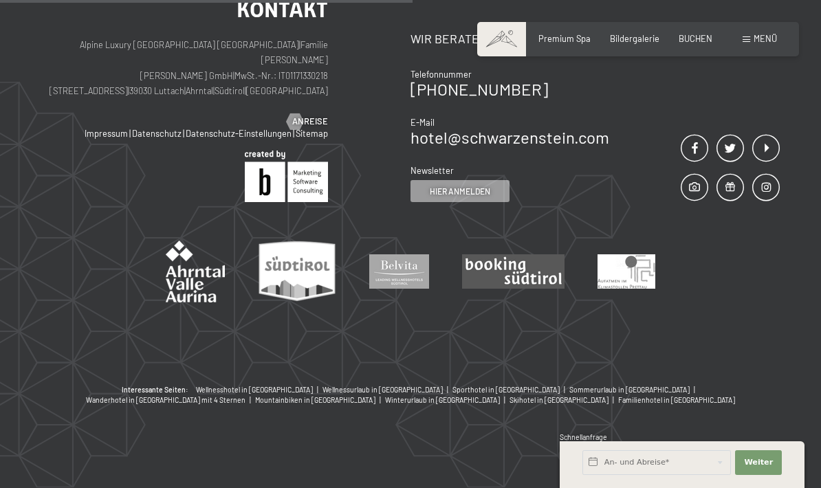
scroll to position [261, 0]
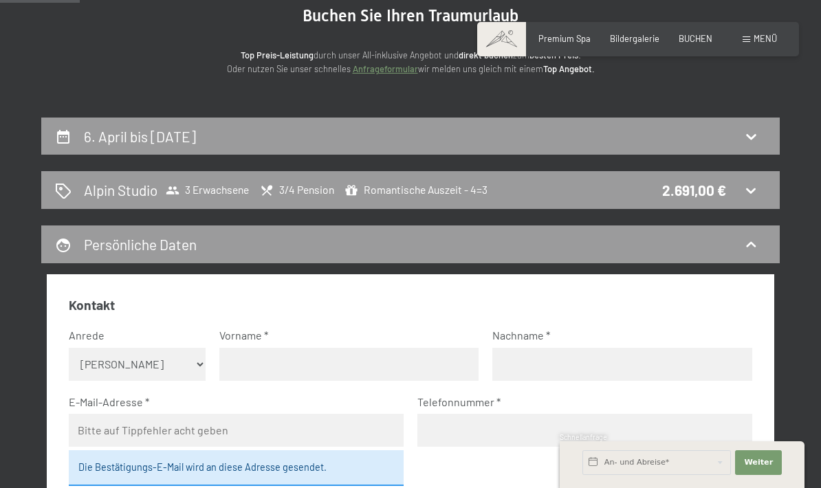
click at [736, 144] on div "6. April bis 10. April 2026" at bounding box center [410, 137] width 711 height 20
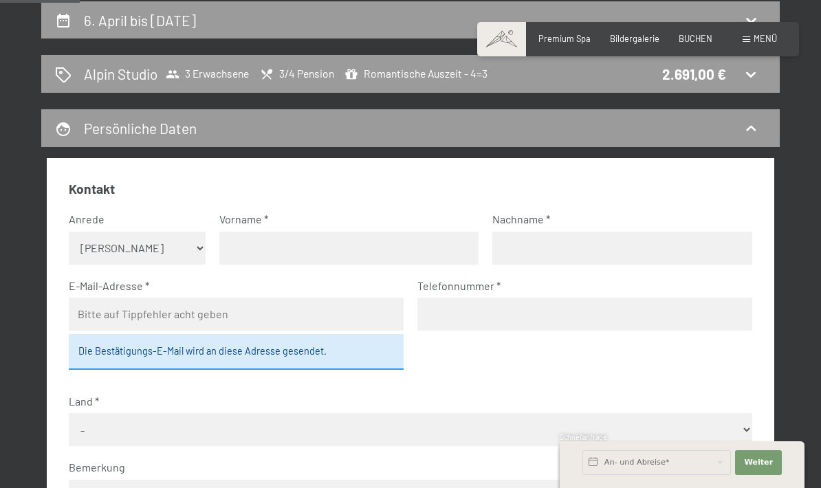
select select "2026-03-01"
select select "2026-04-01"
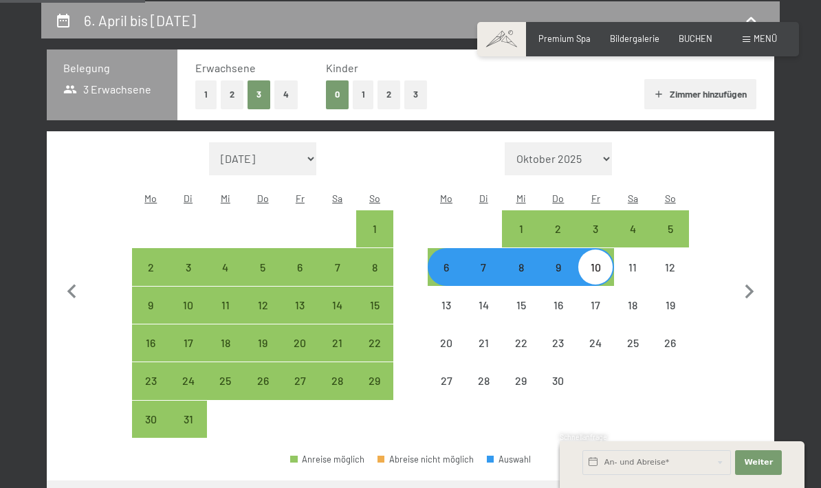
click at [733, 98] on button "Zimmer hinzufügen" at bounding box center [700, 94] width 112 height 30
select select "2026-03-01"
select select "2026-04-01"
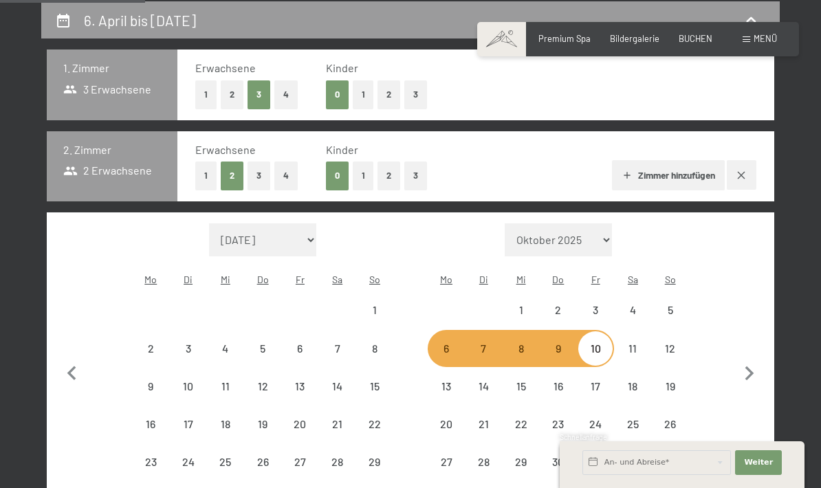
select select "2026-03-01"
select select "2026-04-01"
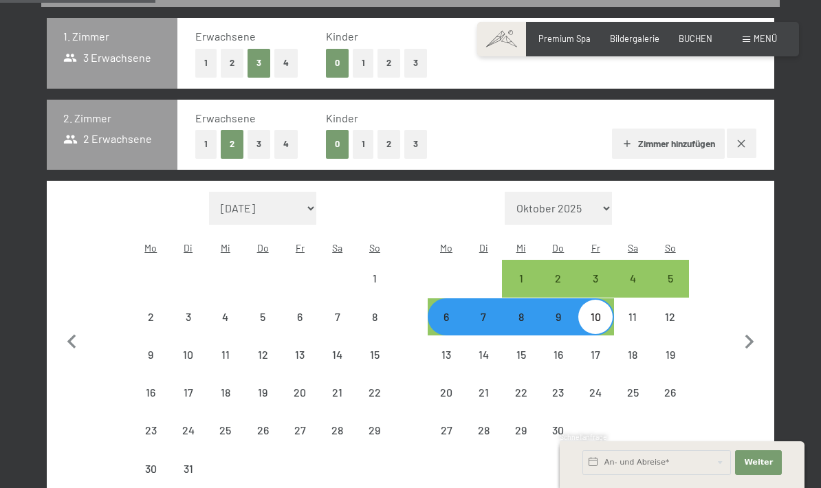
select select "2026-03-01"
select select "2026-04-01"
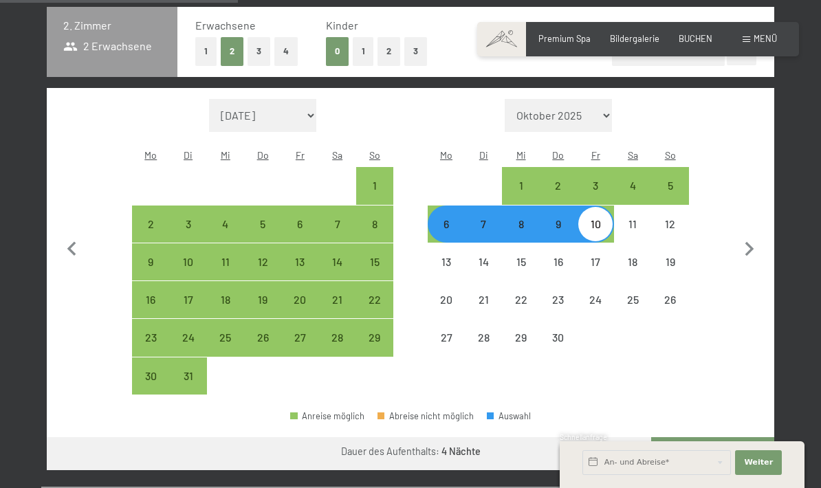
scroll to position [387, 0]
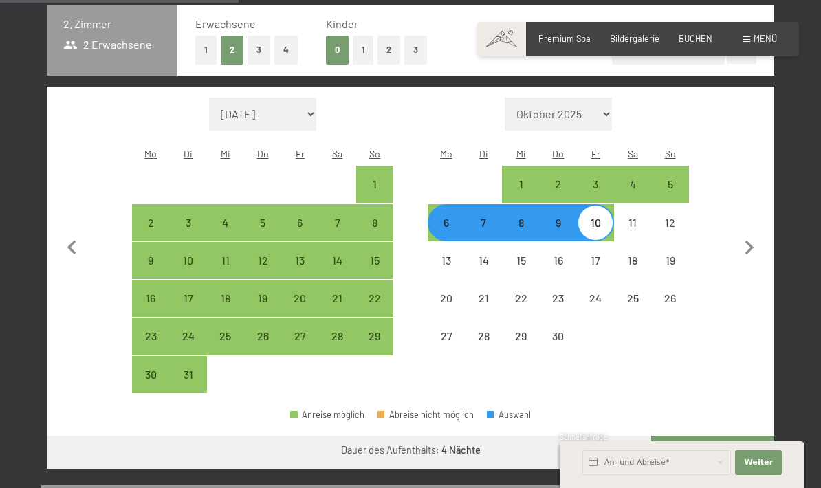
click at [204, 41] on button "1" at bounding box center [205, 50] width 21 height 28
select select "2026-03-01"
select select "2026-04-01"
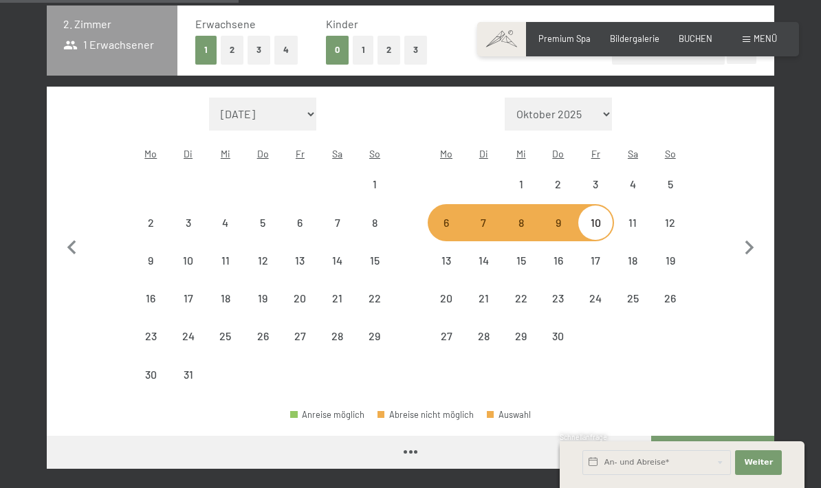
select select "2026-03-01"
select select "2026-04-01"
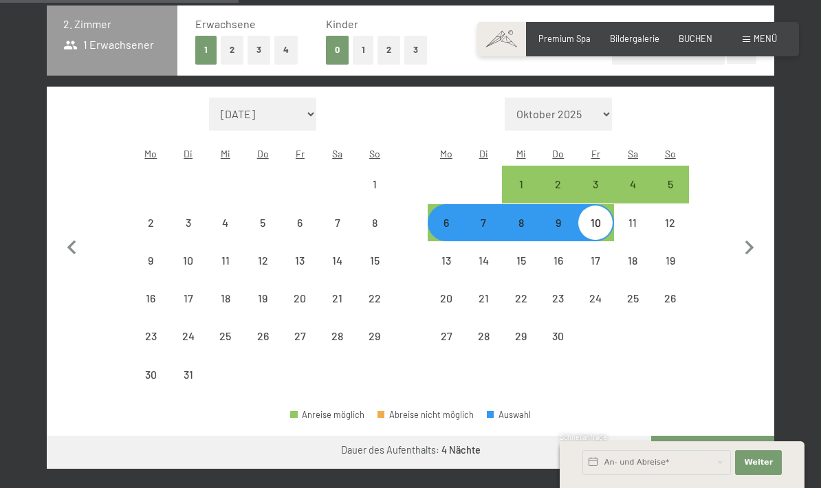
select select "2026-03-01"
select select "2026-04-01"
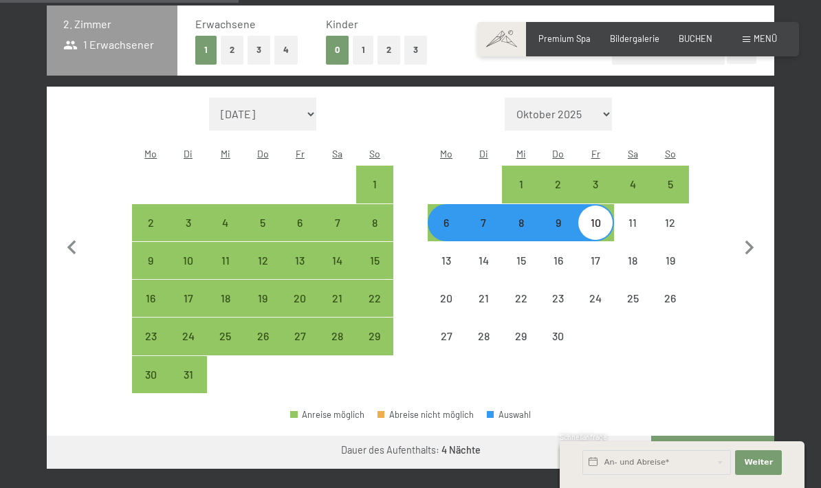
click at [738, 439] on button "Weiter zu „Zimmer“" at bounding box center [712, 452] width 123 height 33
select select "2026-03-01"
select select "2026-04-01"
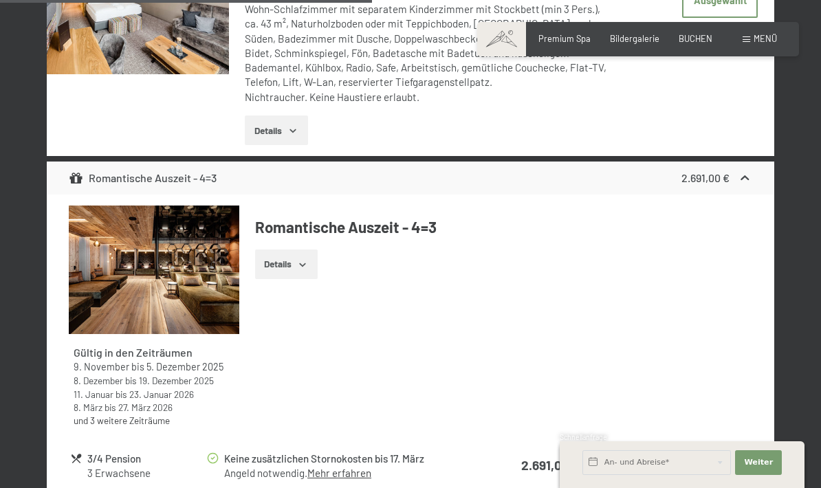
scroll to position [2965, 0]
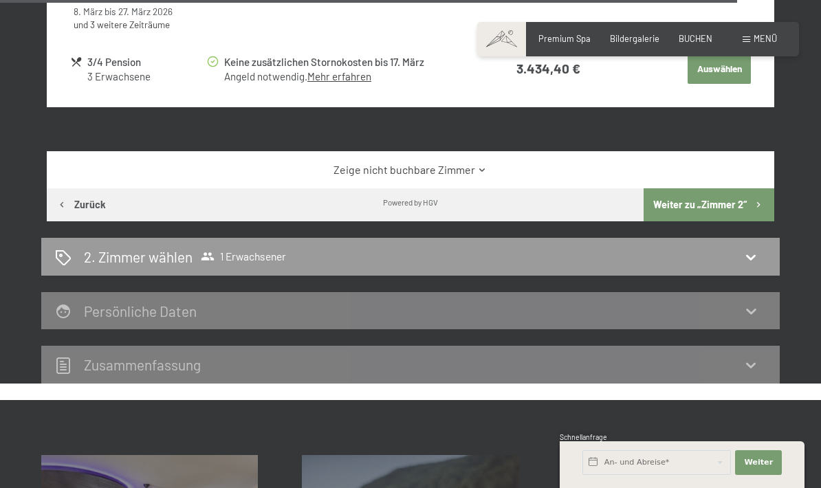
click at [753, 199] on icon "button" at bounding box center [759, 205] width 12 height 12
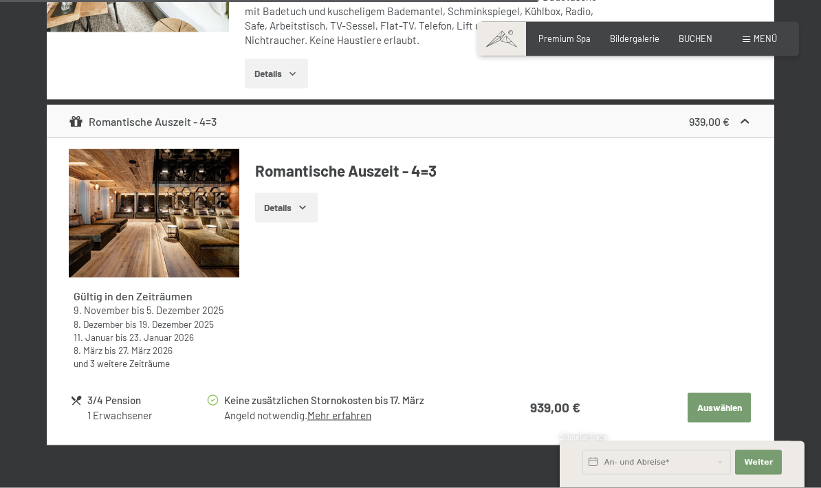
click at [730, 406] on button "Auswählen" at bounding box center [719, 408] width 63 height 30
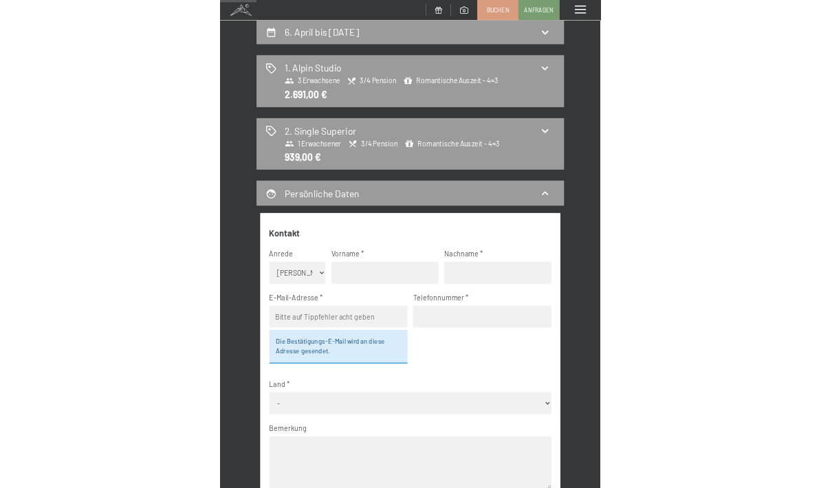
scroll to position [133, 0]
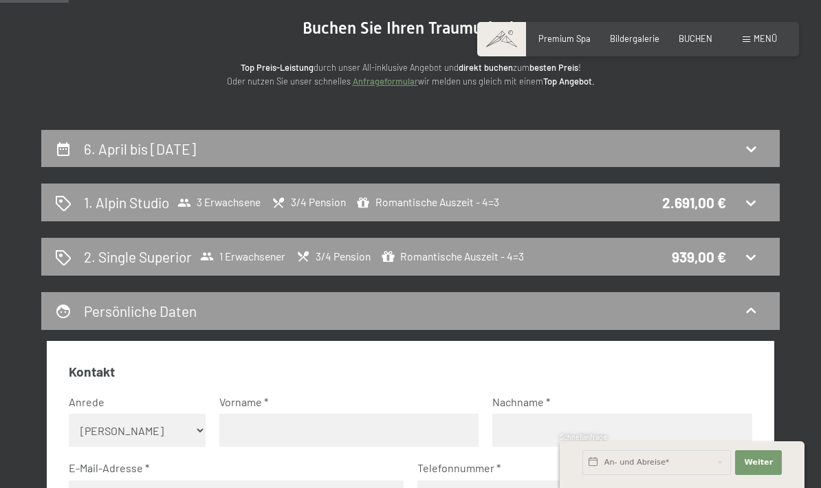
click at [120, 146] on h2 "6. April bis 10. April 2026" at bounding box center [140, 148] width 112 height 17
select select "2026-03-01"
select select "2026-04-01"
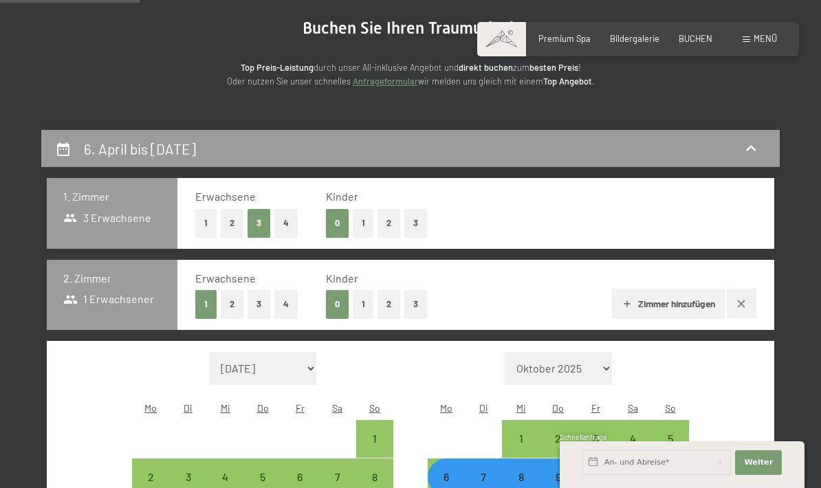
scroll to position [261, 0]
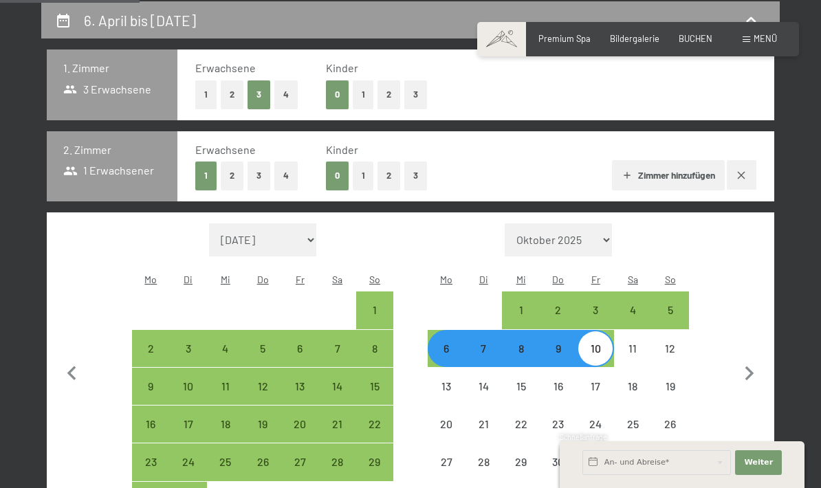
click at [819, 173] on div "6. April bis 10. April 2026 1. Zimmer 3 Erwachsene Erwachsene 1 2 3 4 Kinder 0 …" at bounding box center [410, 406] width 821 height 810
click at [800, 96] on div "6. April bis 10. April 2026 1. Zimmer 3 Erwachsene Erwachsene 1 2 3 4 Kinder 0 …" at bounding box center [410, 406] width 821 height 810
click at [31, 258] on div "6. April bis 10. April 2026 1. Zimmer 3 Erwachsene Erwachsene 1 2 3 4 Kinder 0 …" at bounding box center [410, 406] width 821 height 810
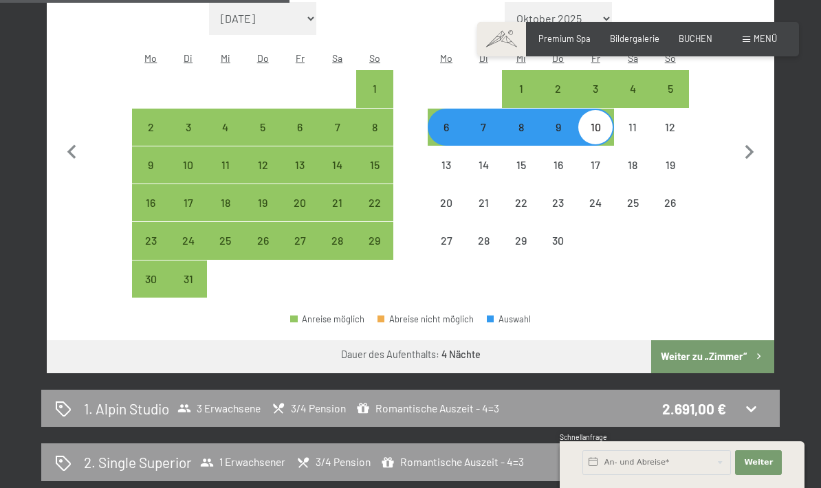
scroll to position [497, 0]
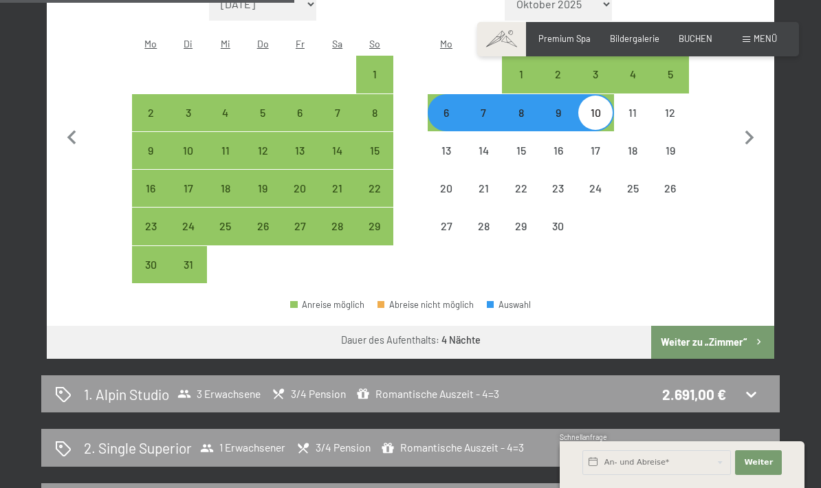
click at [672, 69] on div "5" at bounding box center [670, 86] width 34 height 34
select select "2026-03-01"
select select "2026-04-01"
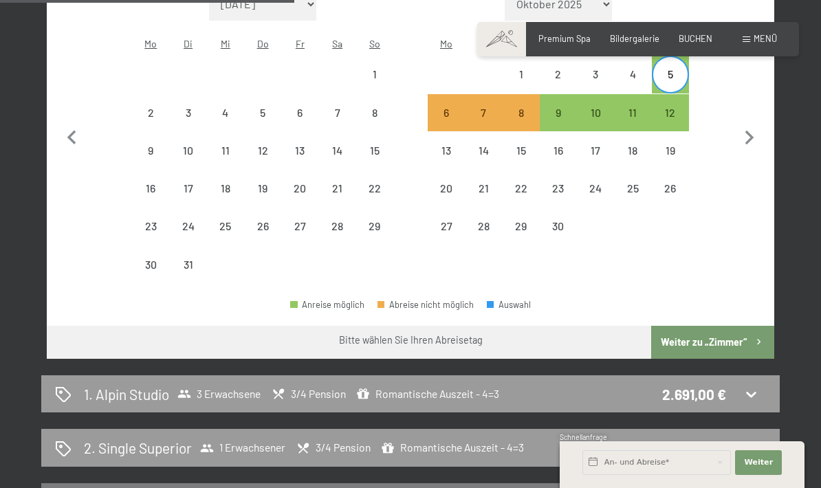
click at [674, 107] on div "12" at bounding box center [670, 124] width 34 height 34
select select "2026-03-01"
select select "2026-04-01"
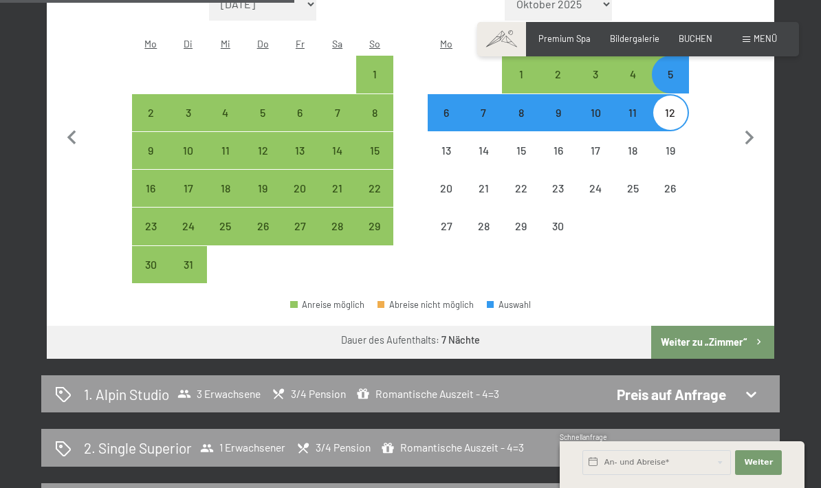
click at [734, 326] on button "Weiter zu „Zimmer“" at bounding box center [712, 342] width 123 height 33
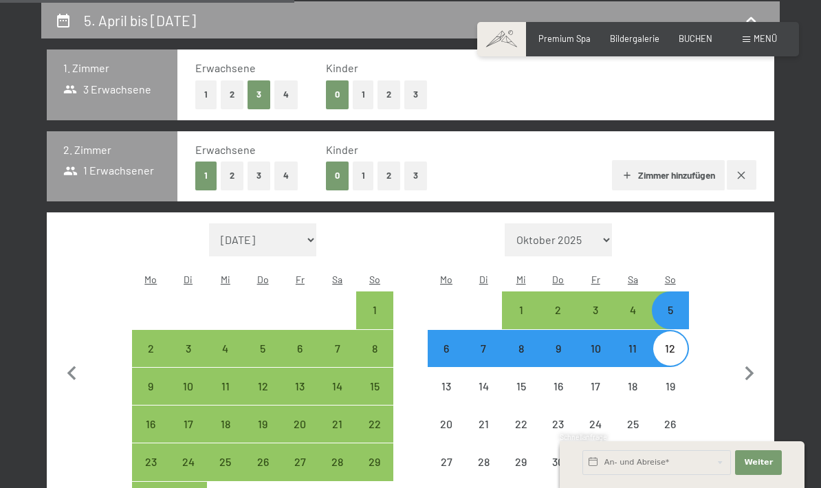
select select "2026-03-01"
select select "2026-04-01"
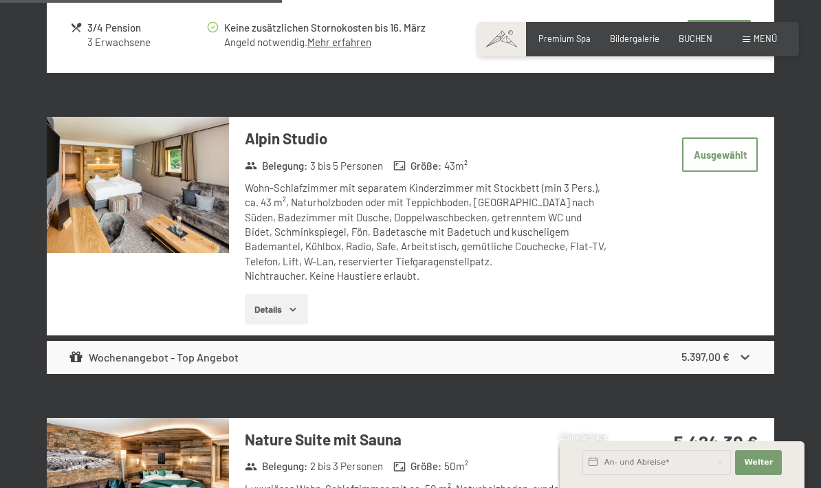
scroll to position [2063, 0]
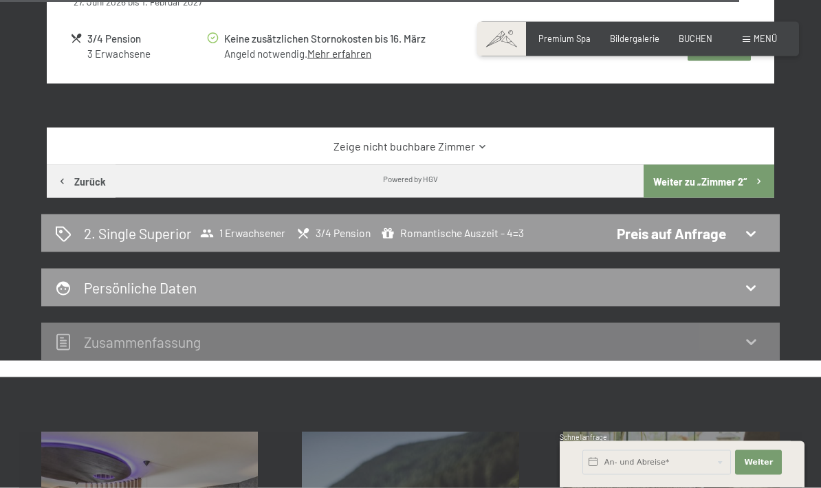
click at [745, 165] on button "Weiter zu „Zimmer 2“" at bounding box center [709, 181] width 131 height 33
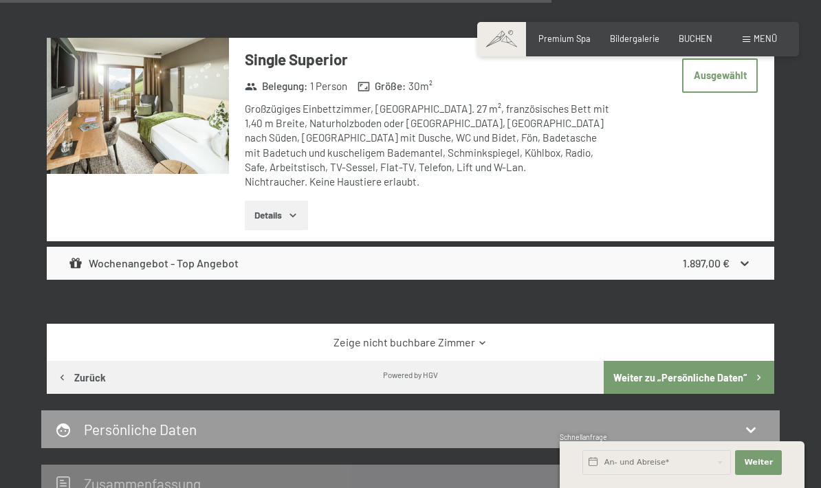
scroll to position [1572, 0]
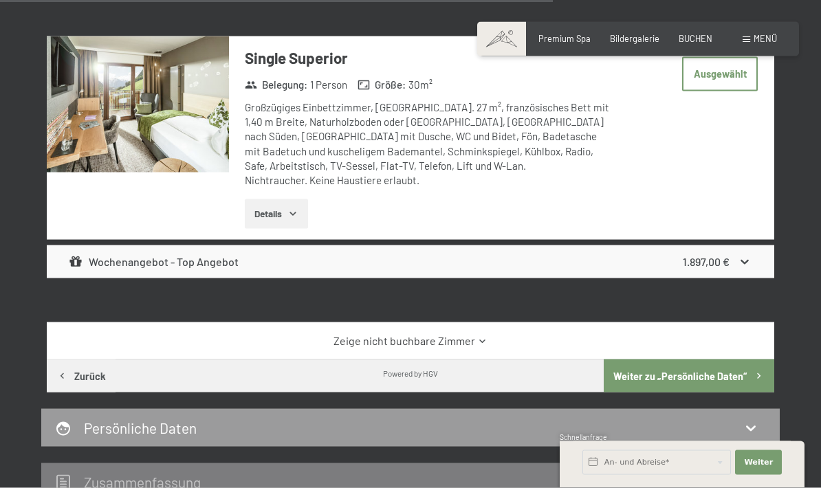
click at [739, 364] on button "Weiter zu „Persönliche Daten“" at bounding box center [689, 376] width 171 height 33
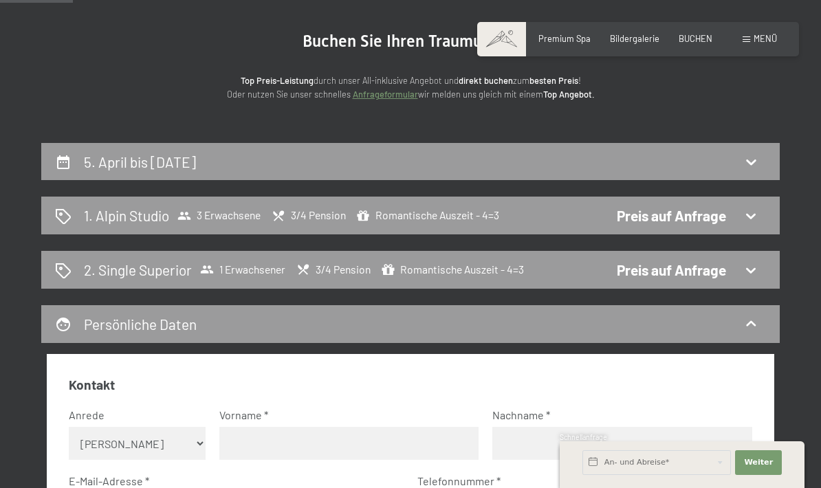
scroll to position [119, 0]
click at [107, 168] on h2 "5. April bis 12. April 2026" at bounding box center [140, 161] width 112 height 17
select select "2026-03-01"
select select "2026-04-01"
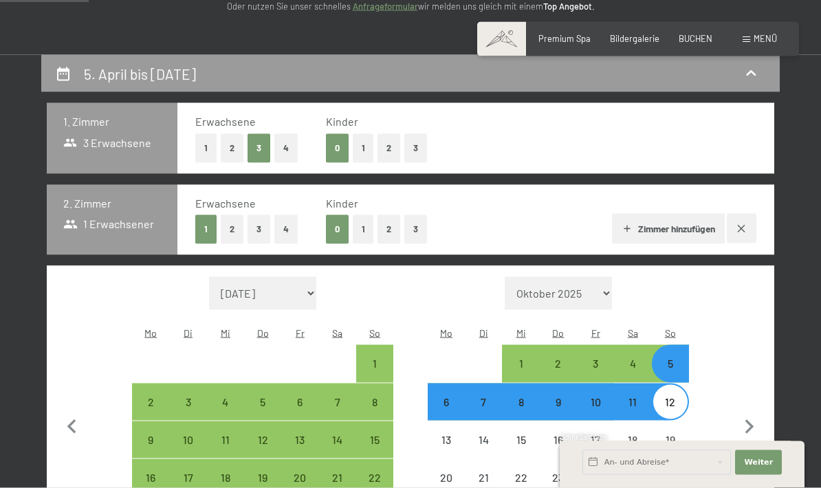
scroll to position [0, 0]
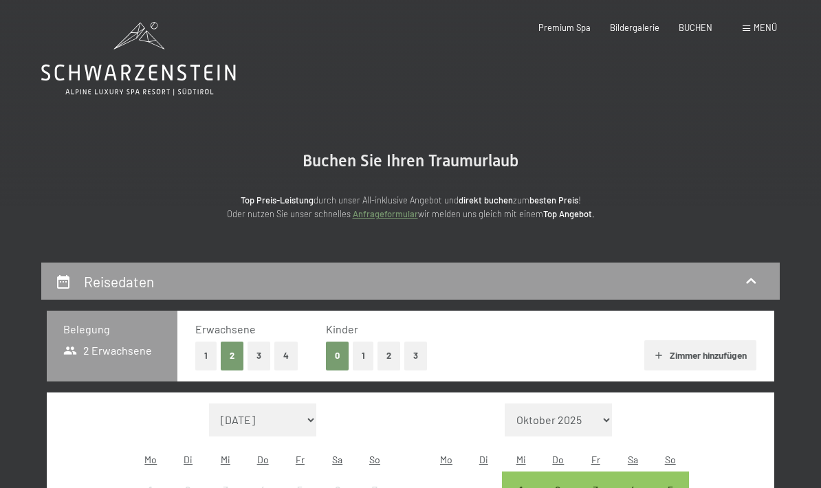
click at [693, 32] on div "BUCHEN" at bounding box center [696, 28] width 34 height 12
click at [260, 356] on button "3" at bounding box center [259, 356] width 23 height 28
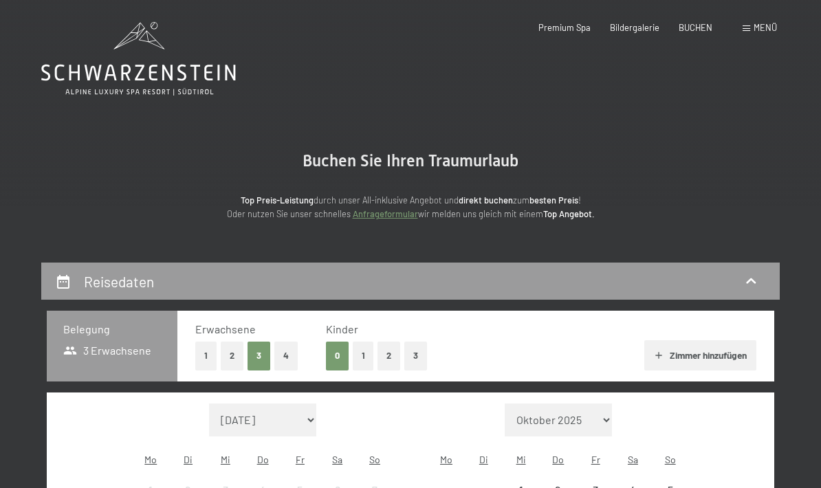
click at [721, 358] on button "Zimmer hinzufügen" at bounding box center [700, 355] width 112 height 30
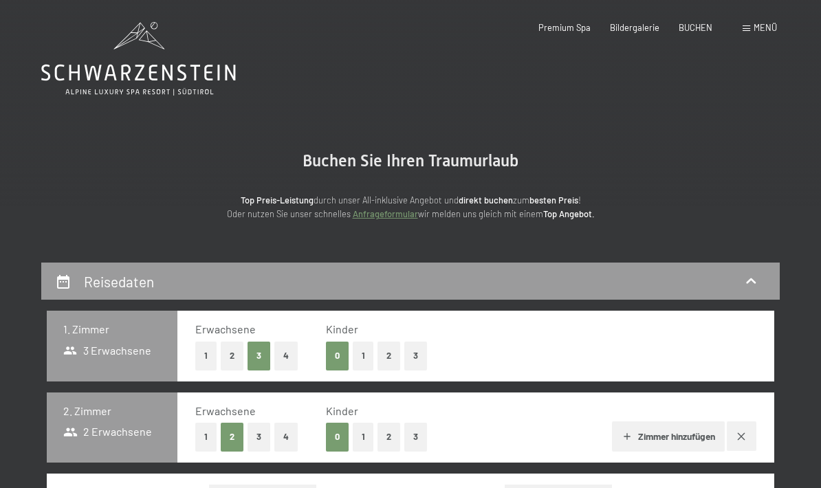
click at [201, 432] on button "1" at bounding box center [205, 437] width 21 height 28
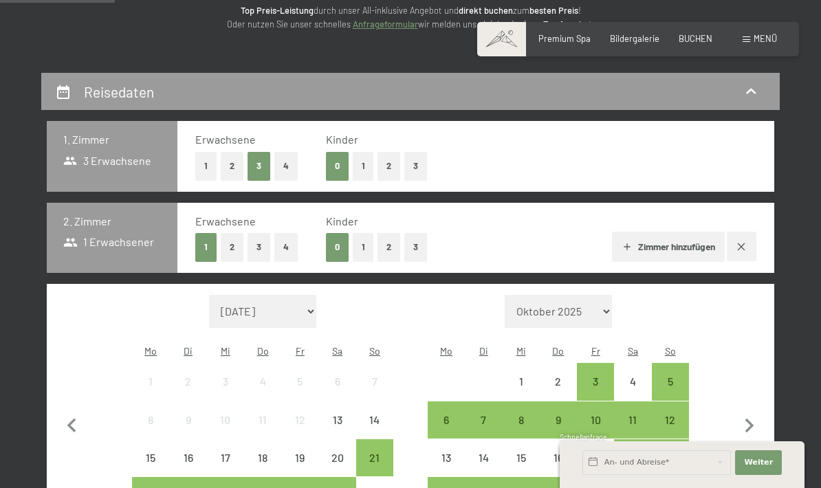
scroll to position [196, 0]
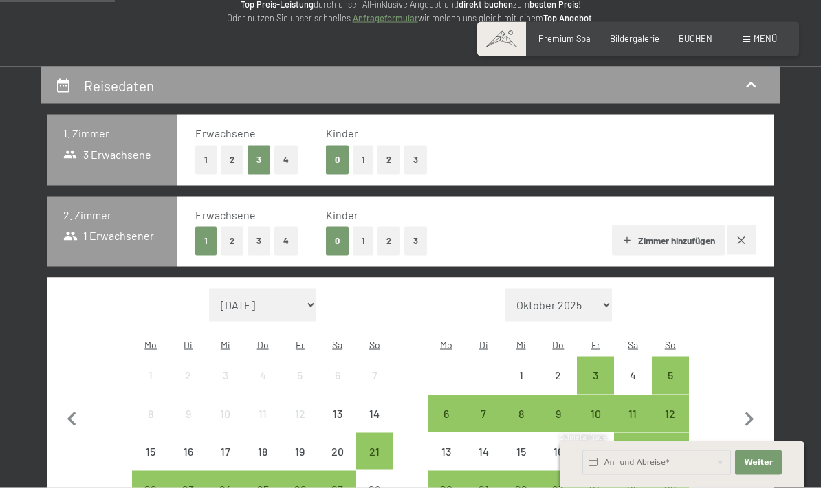
click at [754, 411] on icon "button" at bounding box center [749, 420] width 29 height 29
select select "[DATE]"
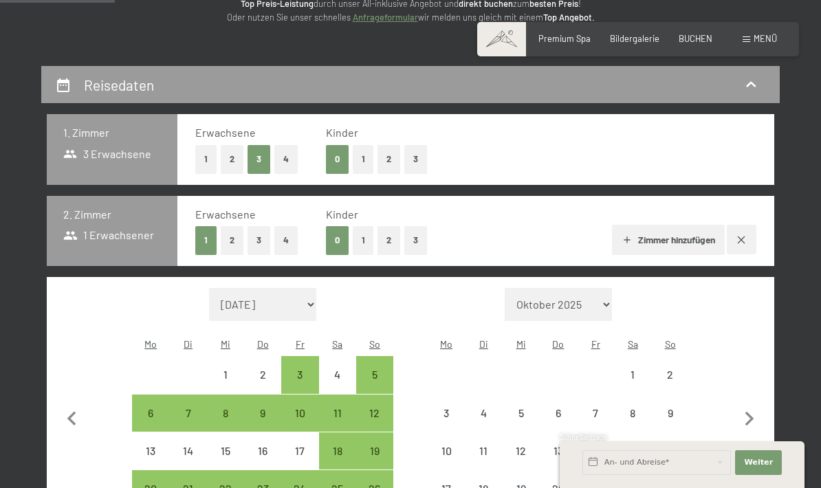
click at [749, 413] on icon "button" at bounding box center [749, 419] width 9 height 14
select select "[DATE]"
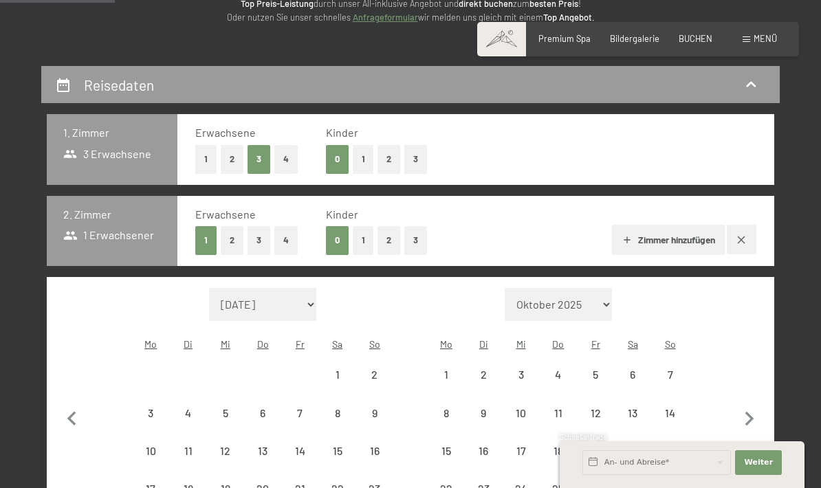
click at [749, 413] on icon "button" at bounding box center [749, 419] width 9 height 14
select select "[DATE]"
click at [756, 417] on icon "button" at bounding box center [749, 419] width 29 height 29
select select "[DATE]"
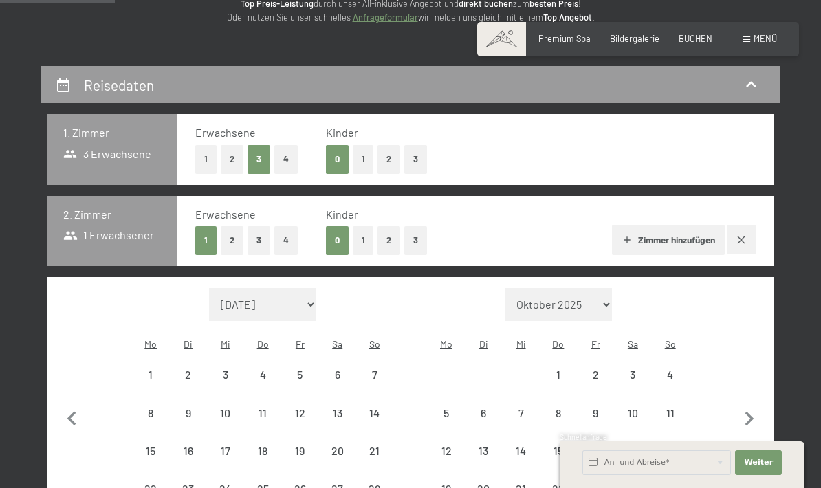
select select "[DATE]"
click at [756, 416] on icon "button" at bounding box center [749, 419] width 29 height 29
select select "[DATE]"
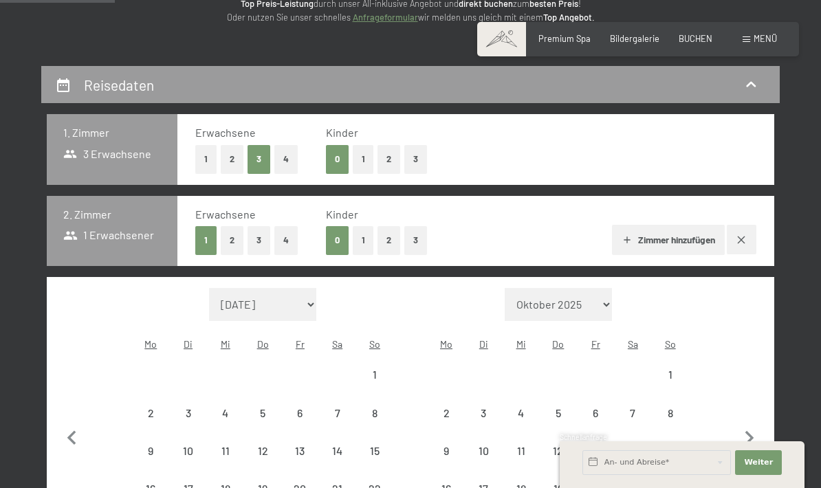
select select "[DATE]"
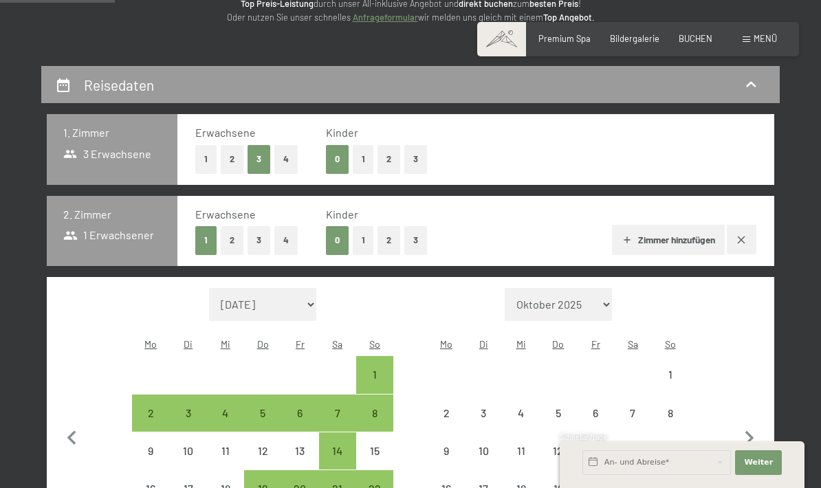
click at [753, 424] on icon "button" at bounding box center [749, 438] width 29 height 29
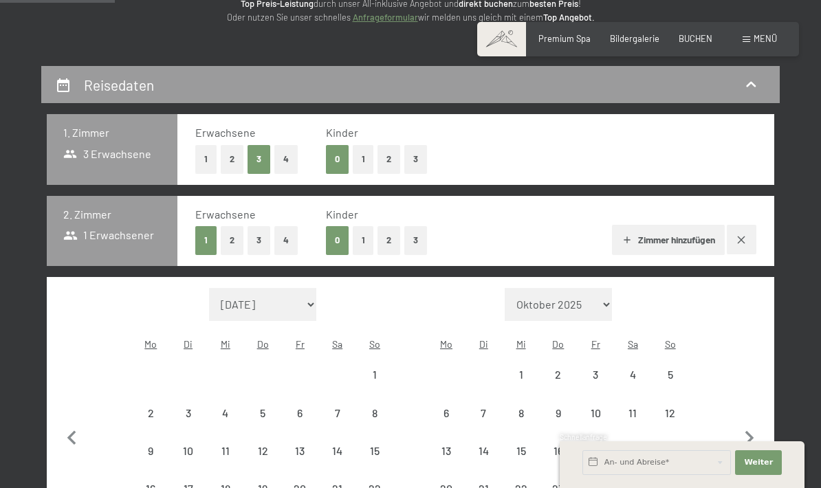
select select "[DATE]"
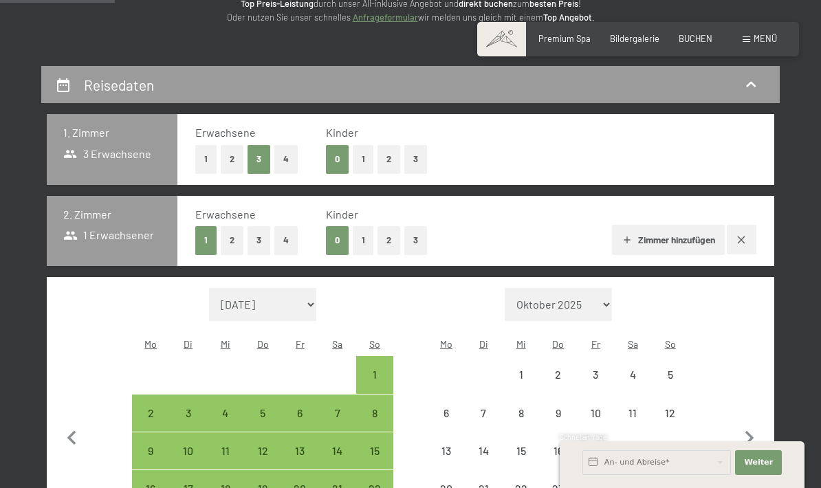
select select "[DATE]"
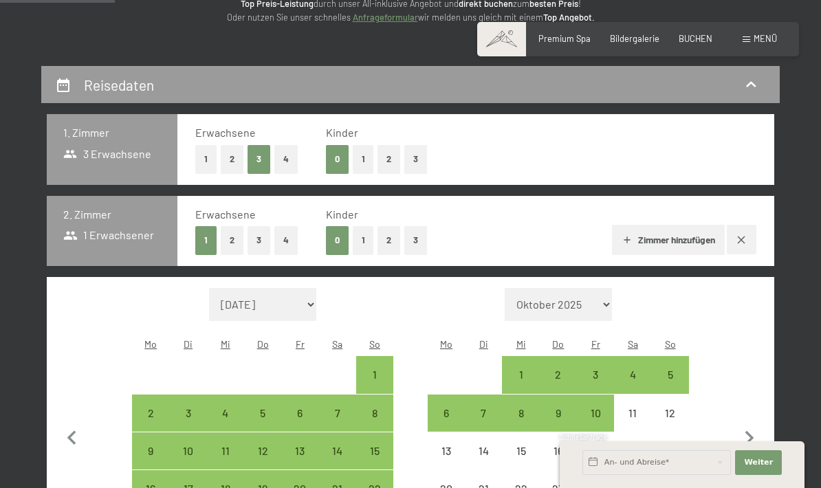
click at [644, 369] on div "4" at bounding box center [632, 386] width 34 height 34
select select "[DATE]"
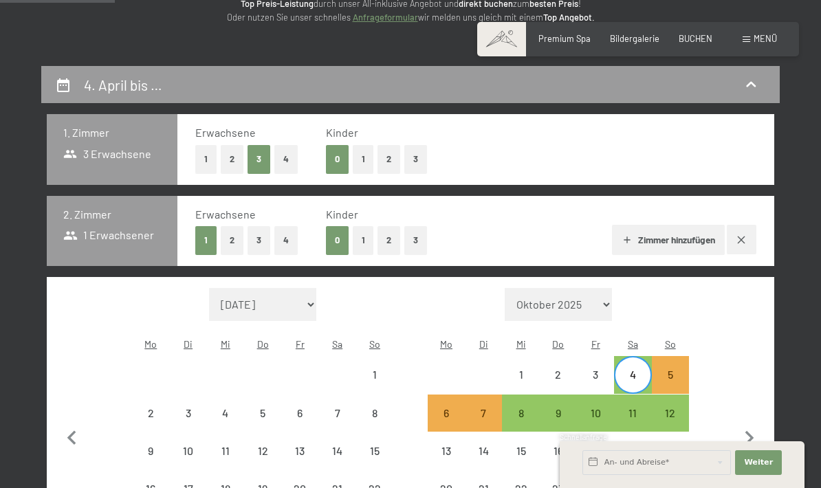
click at [639, 408] on div "11" at bounding box center [632, 425] width 34 height 34
select select "[DATE]"
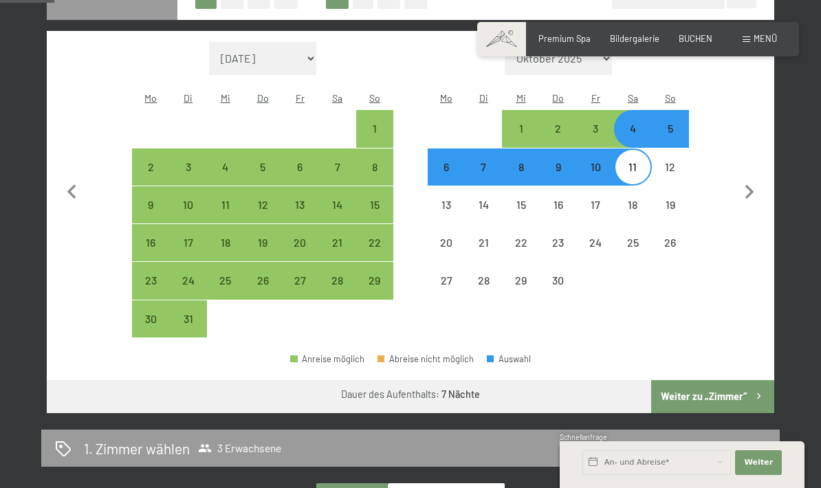
click at [726, 380] on button "Weiter zu „Zimmer“" at bounding box center [712, 396] width 123 height 33
select select "[DATE]"
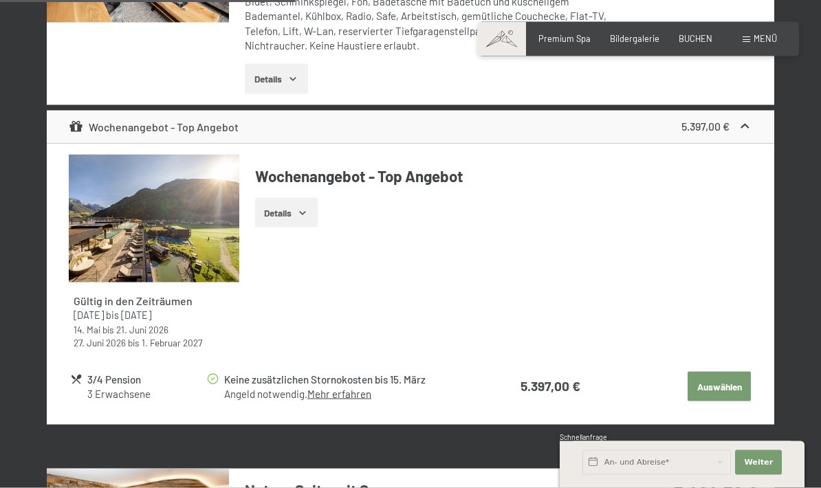
scroll to position [2342, 0]
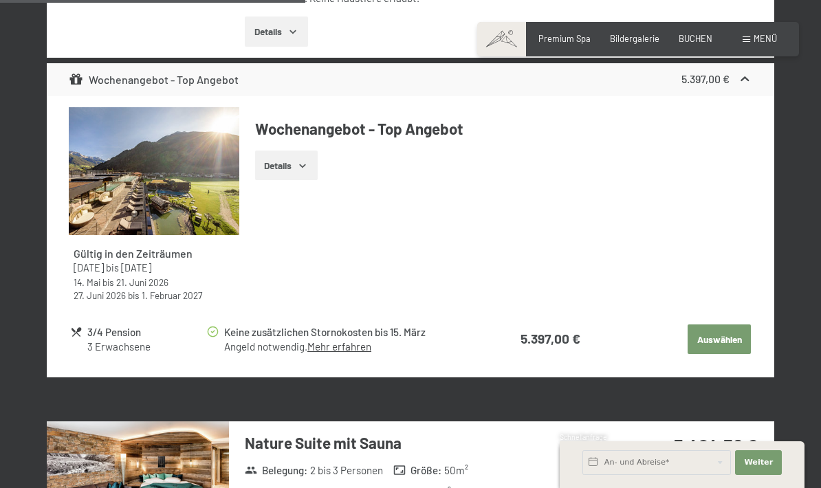
click at [736, 325] on button "Auswählen" at bounding box center [719, 340] width 63 height 30
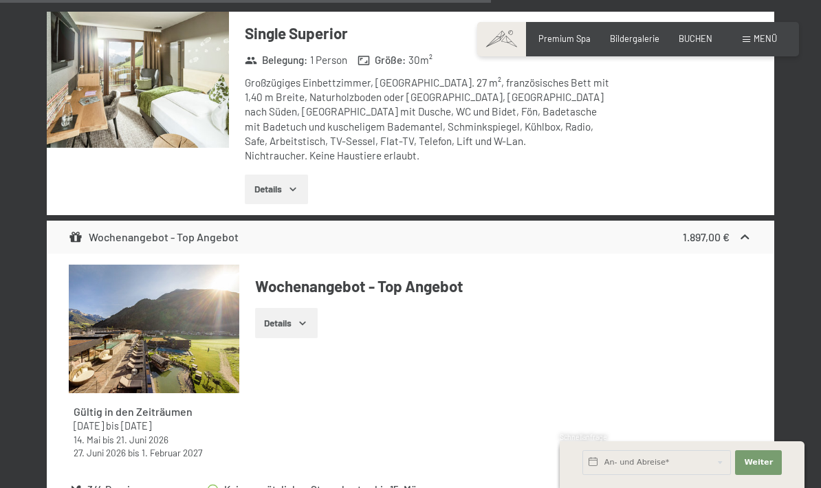
scroll to position [1596, 0]
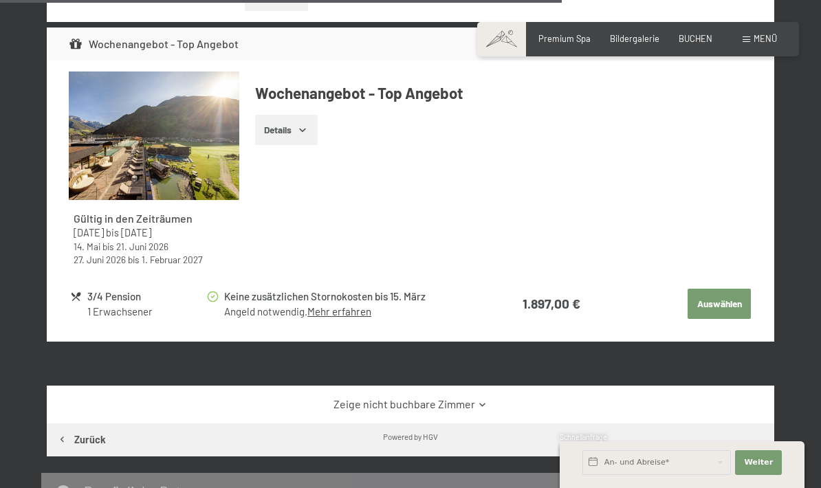
click at [732, 297] on button "Auswählen" at bounding box center [719, 304] width 63 height 30
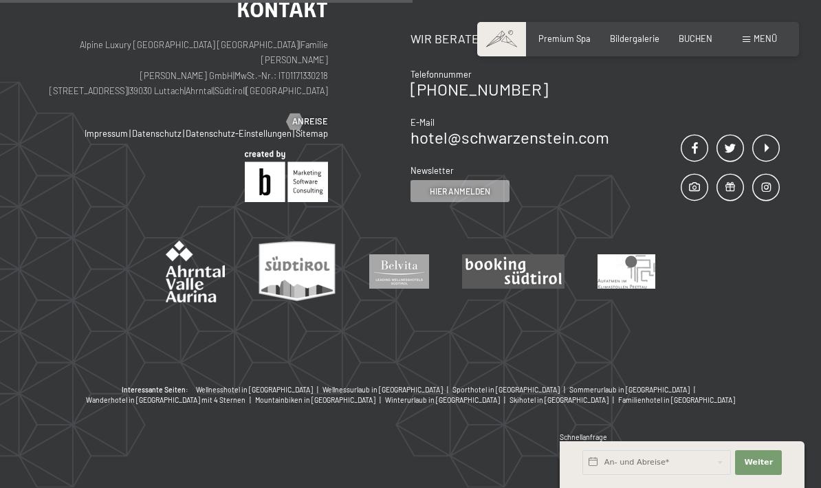
scroll to position [261, 0]
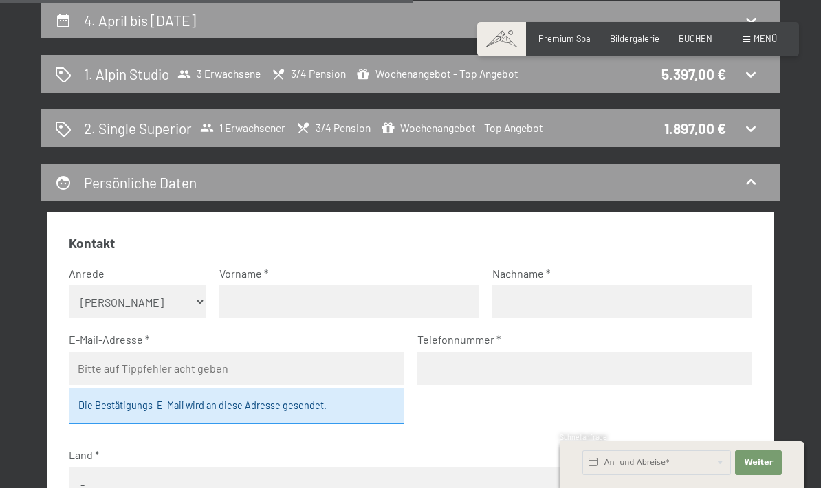
click at [738, 76] on div "1. Alpin Studio 3 Erwachsene 3/4 Pension Wochenangebot - Top Angebot 5.397,00 €" at bounding box center [410, 74] width 711 height 20
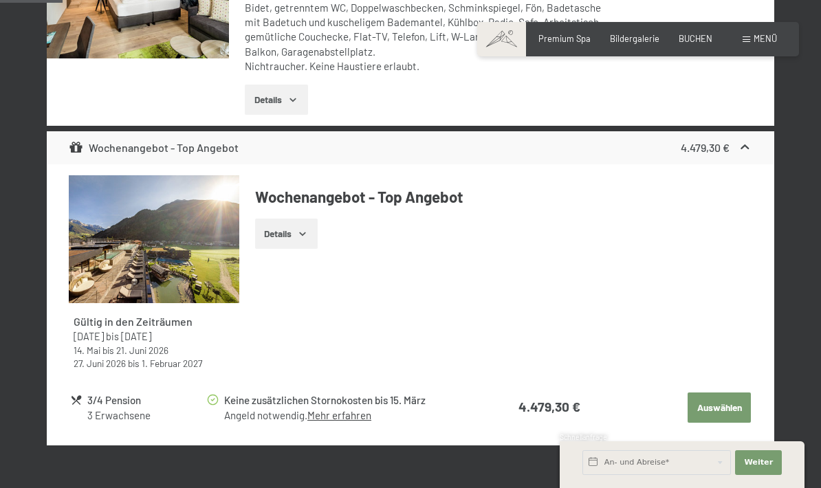
scroll to position [509, 0]
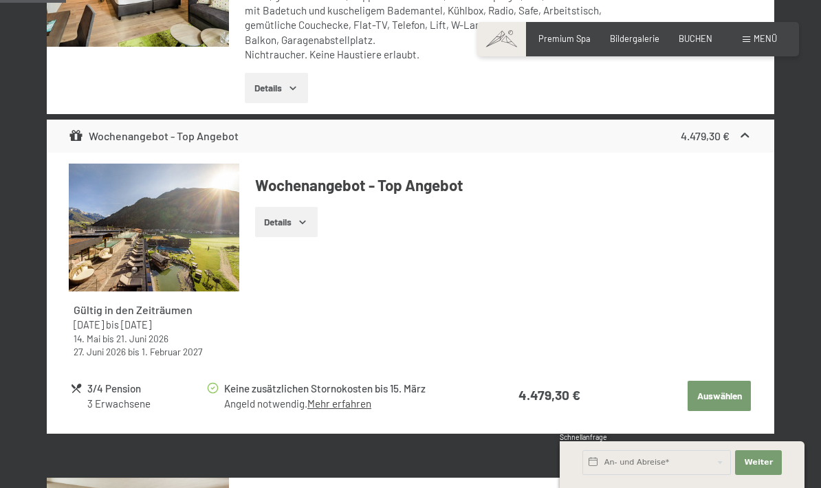
click at [369, 405] on link "Mehr erfahren" at bounding box center [339, 403] width 64 height 12
click at [300, 217] on icon "button" at bounding box center [302, 222] width 11 height 11
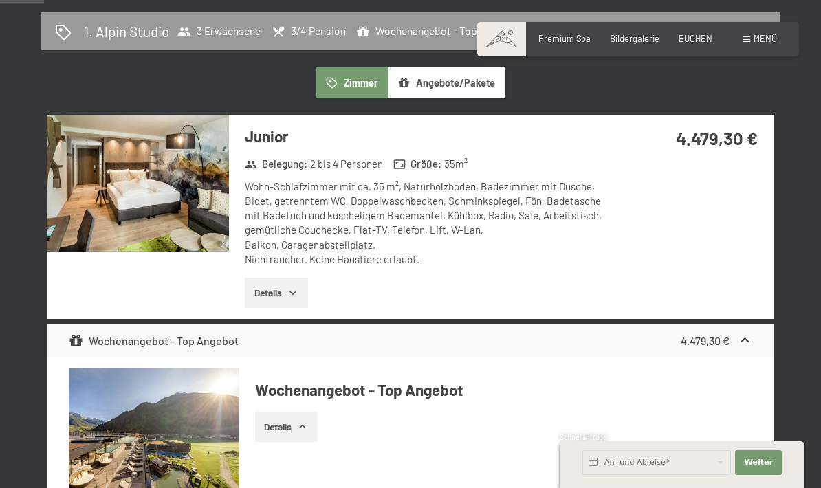
scroll to position [273, 0]
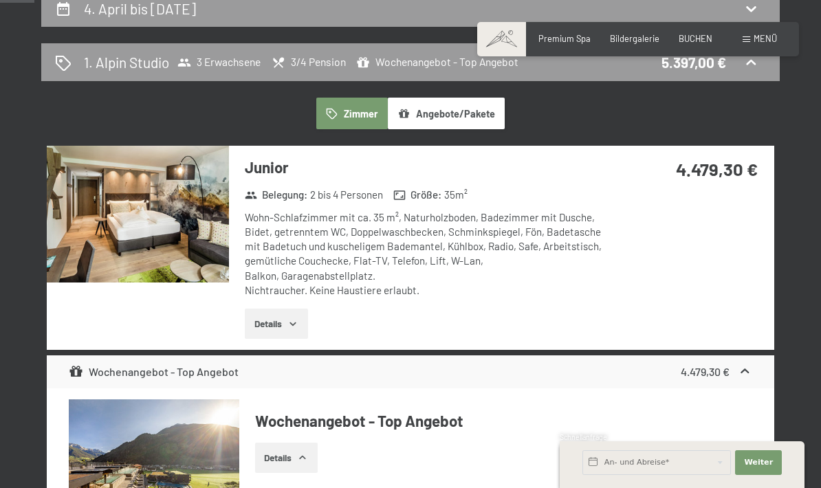
click at [272, 319] on button "Details" at bounding box center [276, 324] width 63 height 30
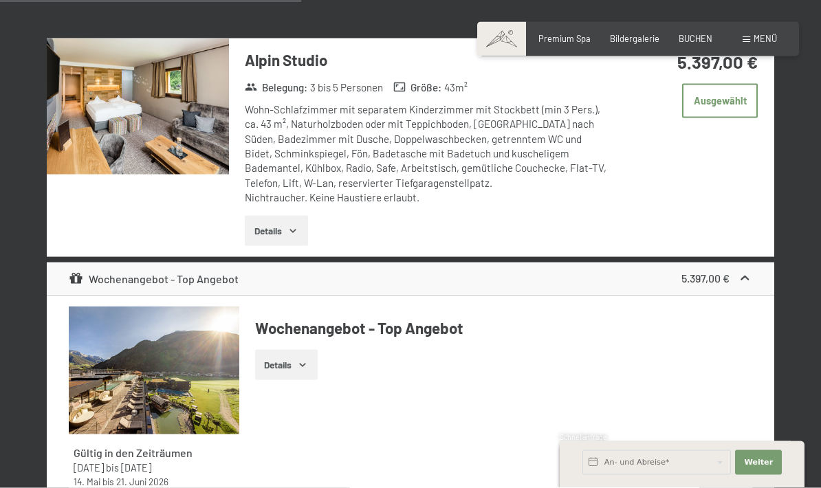
scroll to position [2415, 0]
click at [262, 216] on button "Details" at bounding box center [276, 231] width 63 height 30
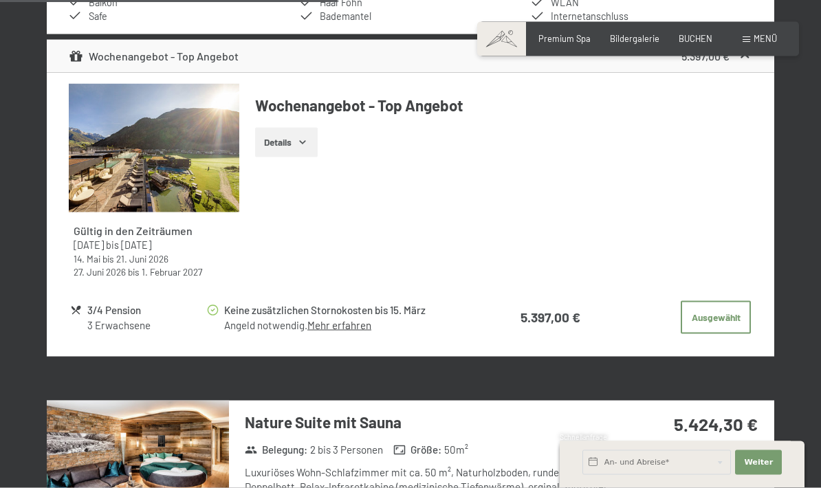
click at [296, 128] on button "Details" at bounding box center [286, 143] width 63 height 30
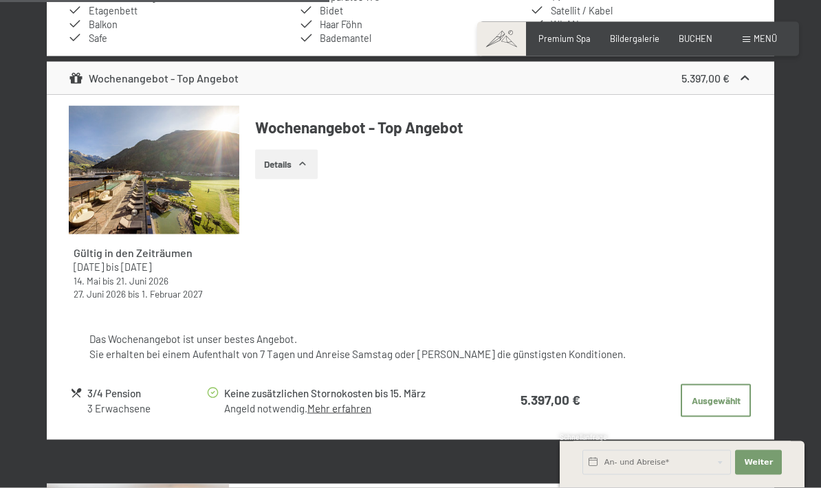
click at [698, 384] on button "Ausgewählt" at bounding box center [716, 400] width 70 height 33
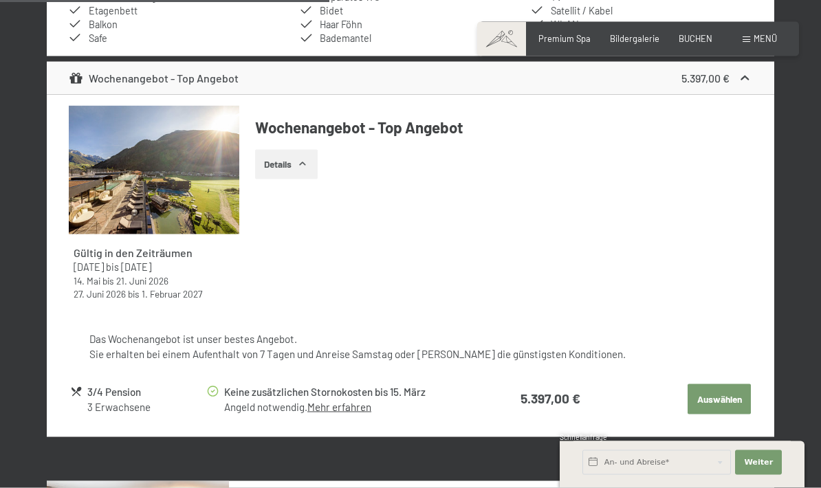
scroll to position [2727, 0]
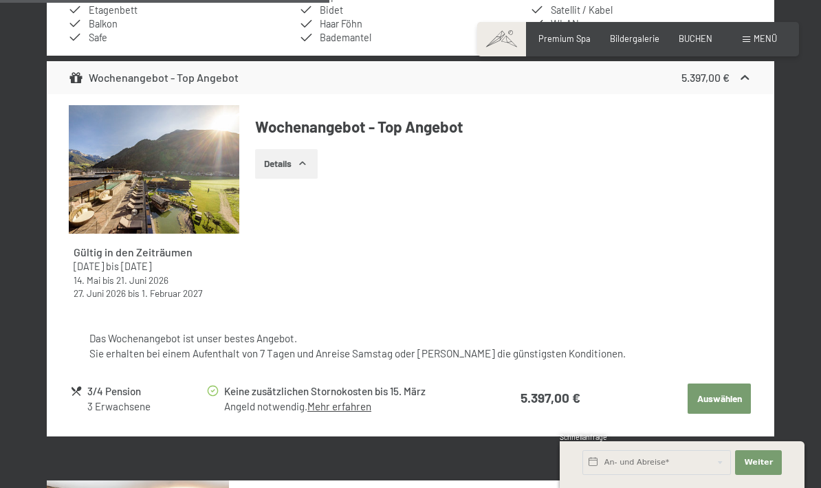
click at [296, 149] on button "Details" at bounding box center [286, 164] width 63 height 30
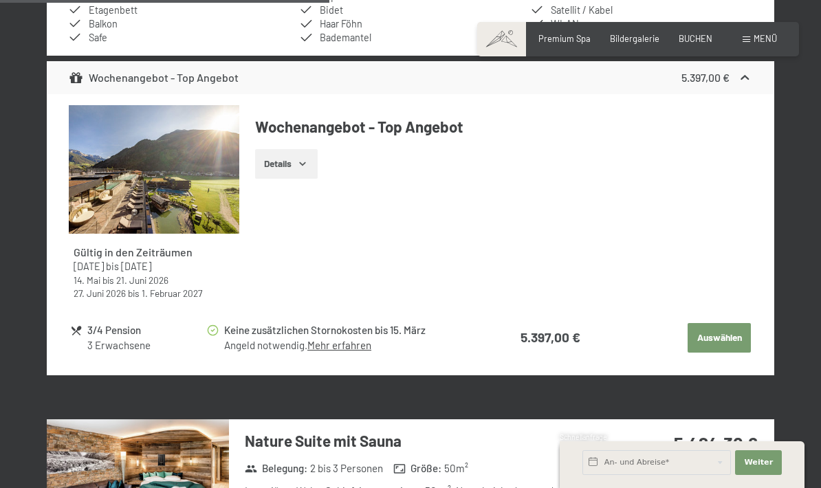
click at [281, 152] on button "Details" at bounding box center [286, 164] width 63 height 30
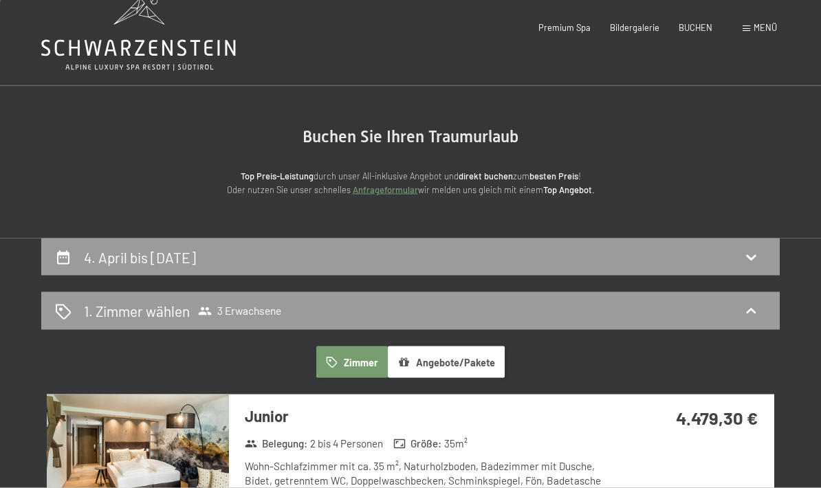
scroll to position [0, 0]
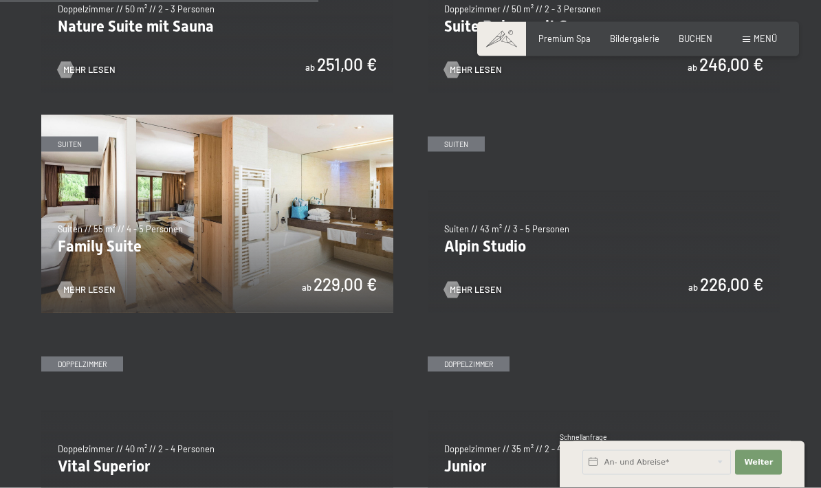
scroll to position [1286, 0]
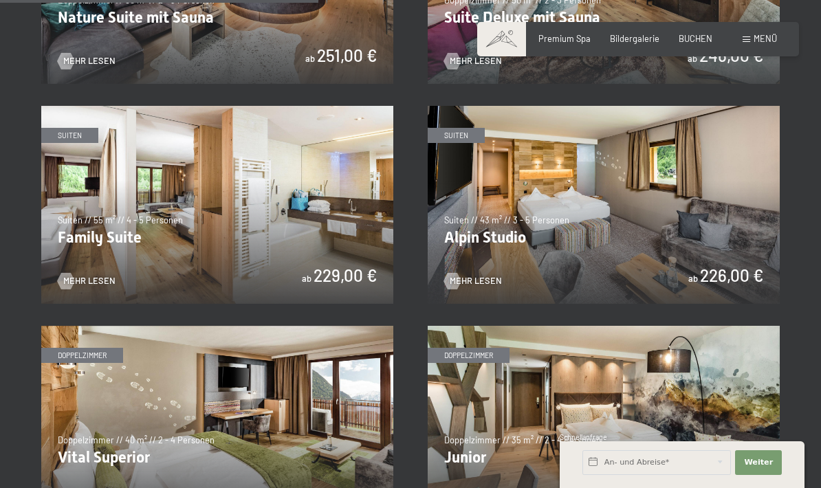
click at [496, 275] on span "Mehr Lesen" at bounding box center [476, 281] width 52 height 12
